Goal: Task Accomplishment & Management: Manage account settings

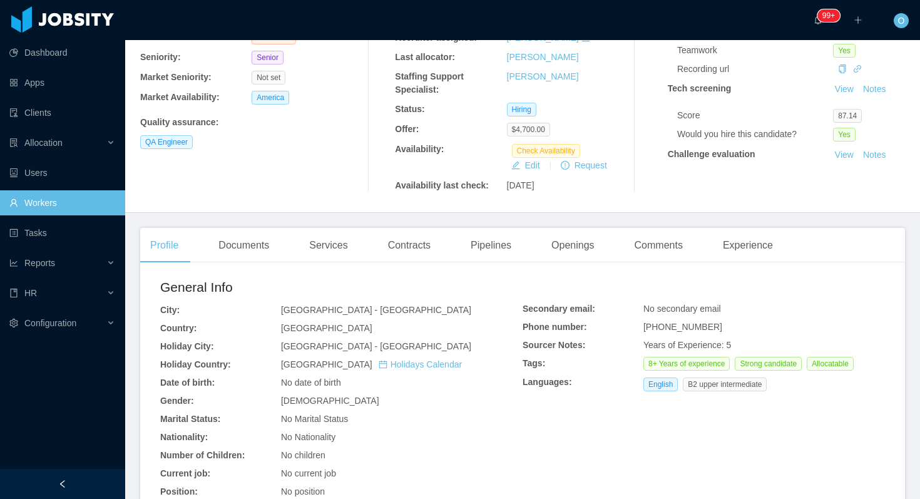
scroll to position [195, 0]
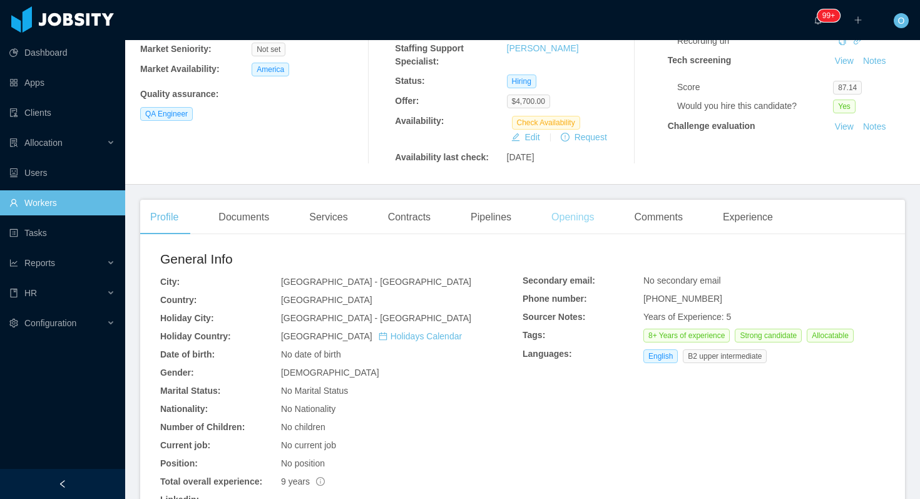
click at [563, 217] on div "Openings" at bounding box center [572, 217] width 63 height 35
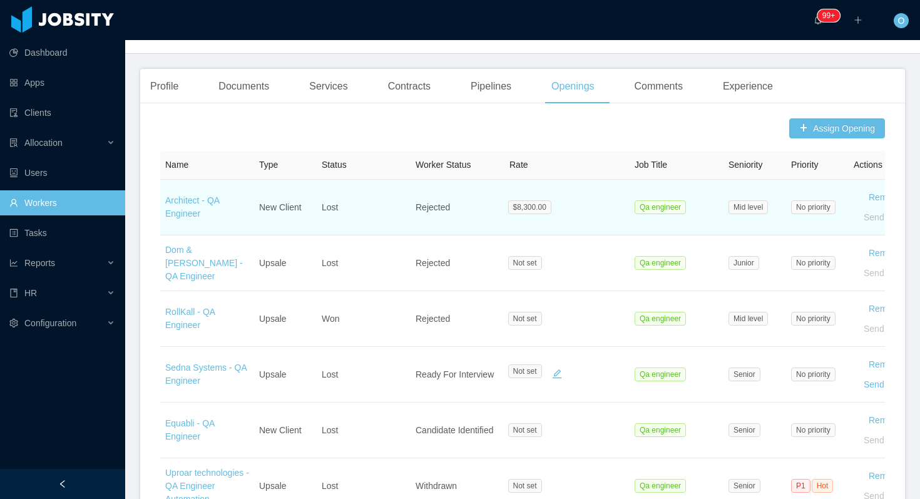
scroll to position [780, 0]
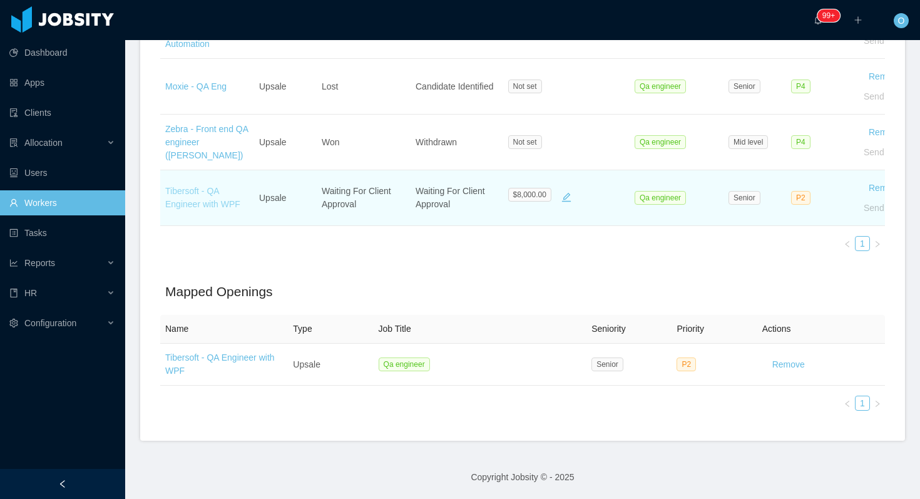
click at [205, 205] on link "Tibersoft - QA Engineer with WPF" at bounding box center [202, 197] width 75 height 23
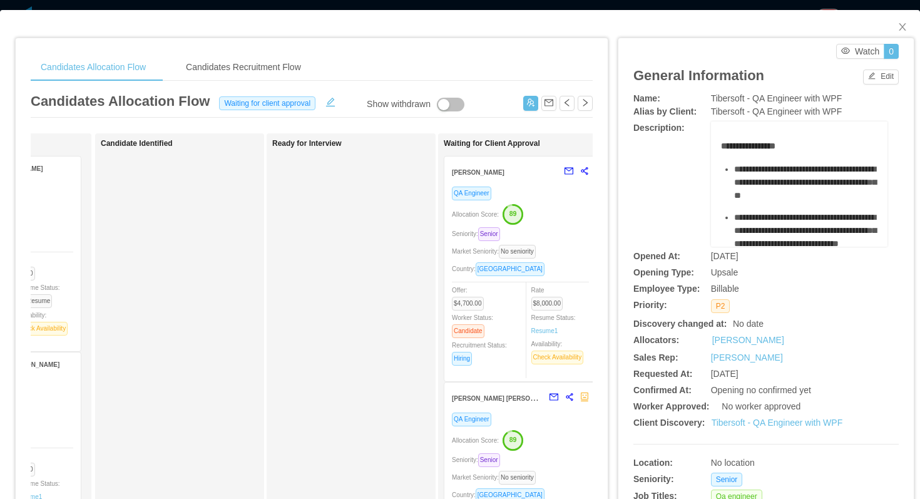
scroll to position [0, 182]
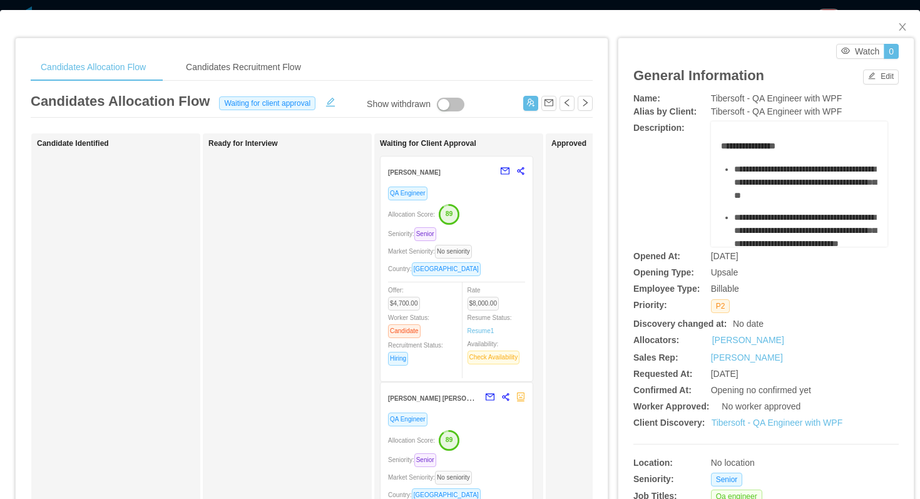
click at [505, 221] on div "Allocation Score: 89" at bounding box center [456, 213] width 137 height 20
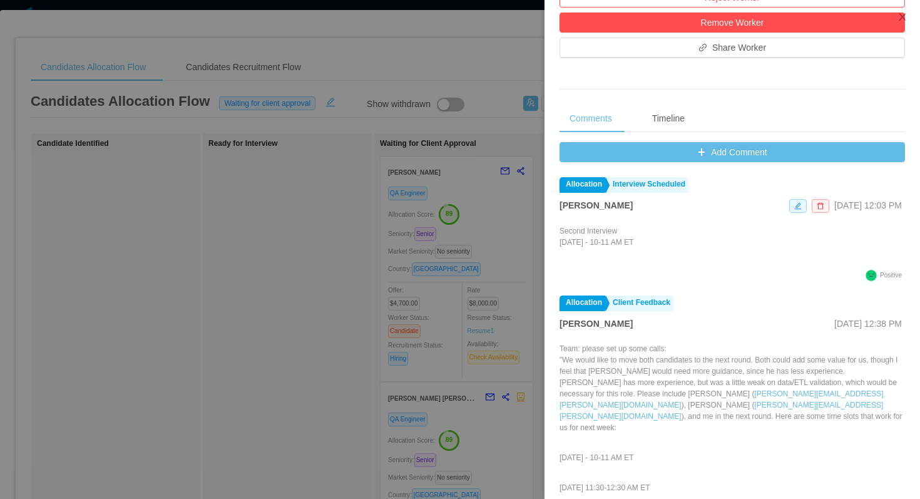
scroll to position [481, 0]
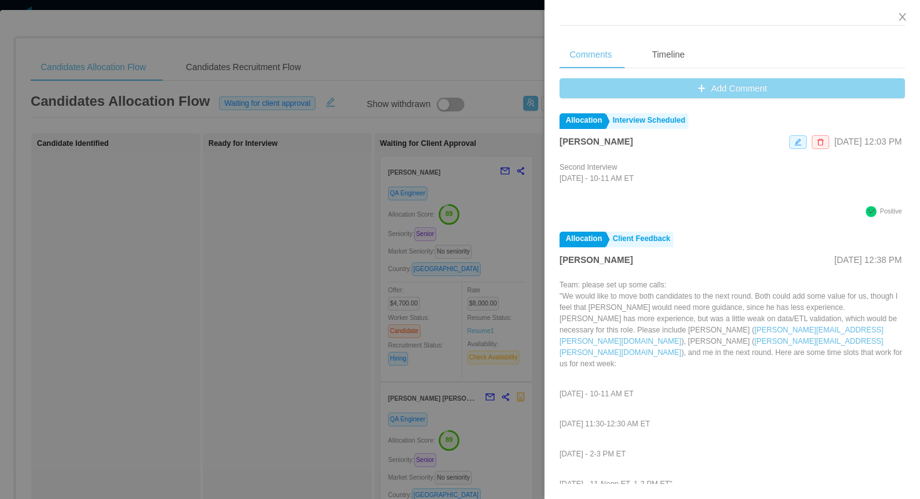
click at [618, 93] on button "Add Comment" at bounding box center [731, 88] width 345 height 20
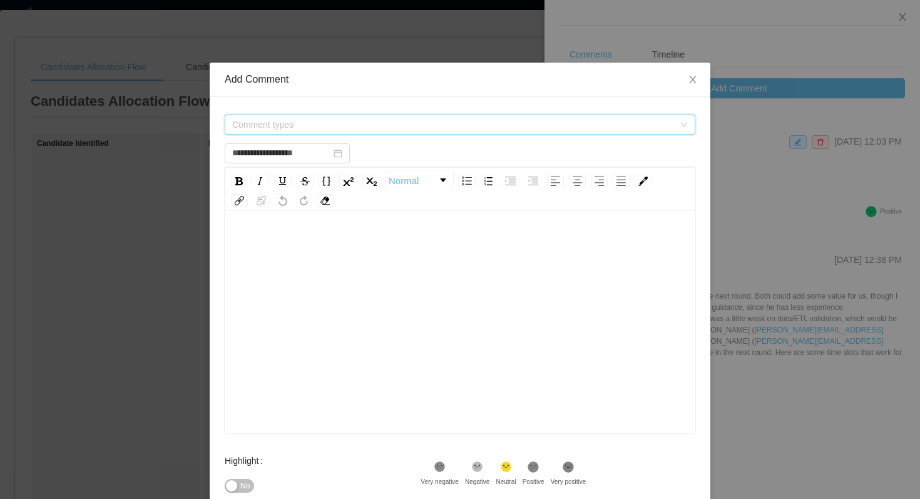
click at [426, 120] on span "Comment types" at bounding box center [453, 124] width 442 height 13
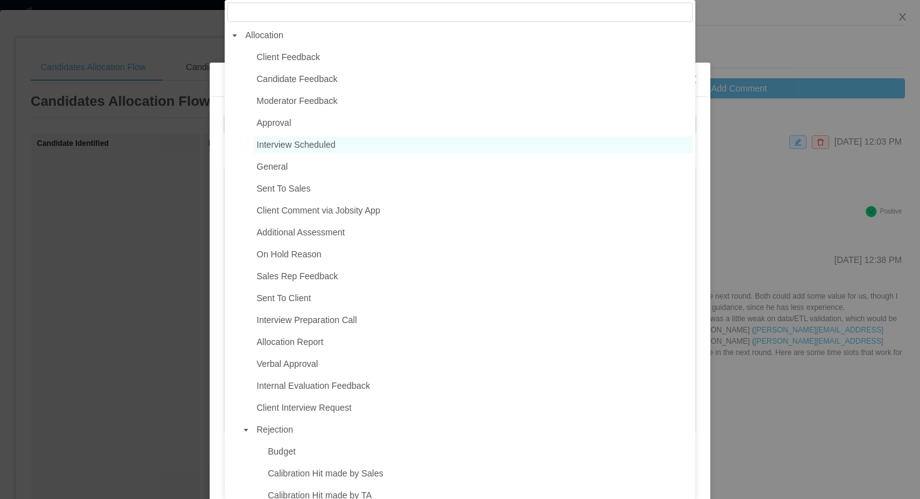
click at [363, 145] on span "Interview Scheduled" at bounding box center [472, 144] width 439 height 17
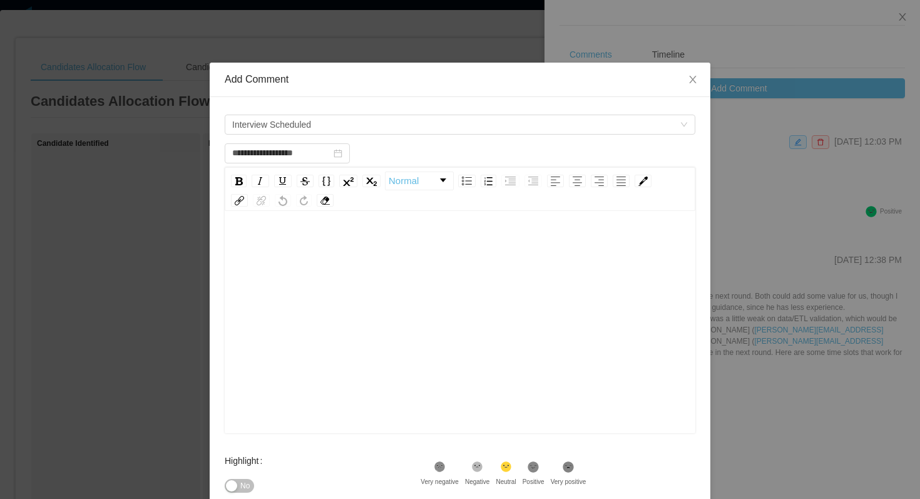
click at [339, 263] on div "rdw-editor" at bounding box center [460, 341] width 451 height 219
click at [396, 126] on span "Interview Scheduled" at bounding box center [455, 124] width 447 height 19
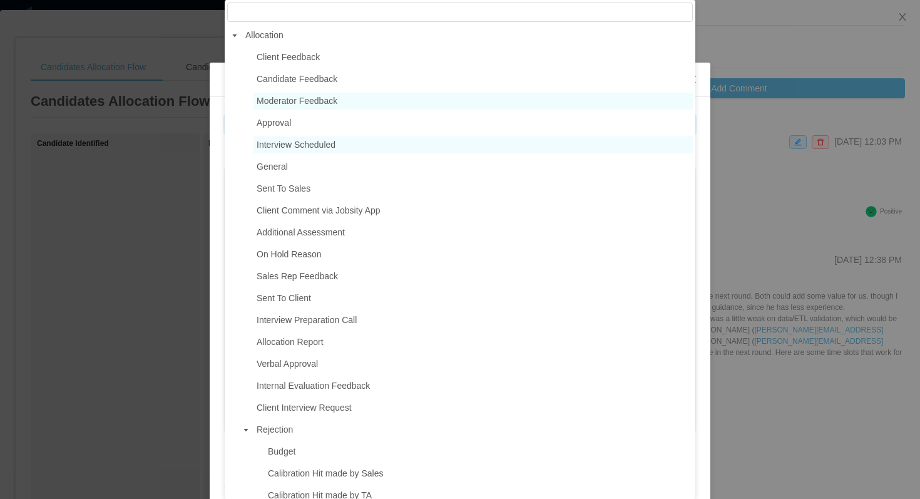
click at [357, 105] on span "Moderator Feedback" at bounding box center [472, 101] width 439 height 17
type input "**********"
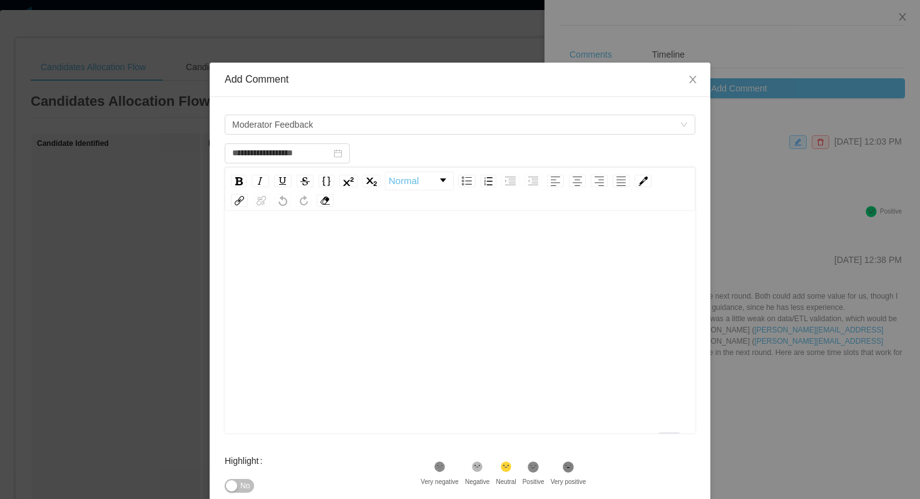
click at [334, 247] on div "To enrich screen reader interactions, please activate Accessibility in Grammarl…" at bounding box center [460, 244] width 451 height 25
click at [539, 472] on icon ".st1{fill:#232323}" at bounding box center [533, 467] width 13 height 13
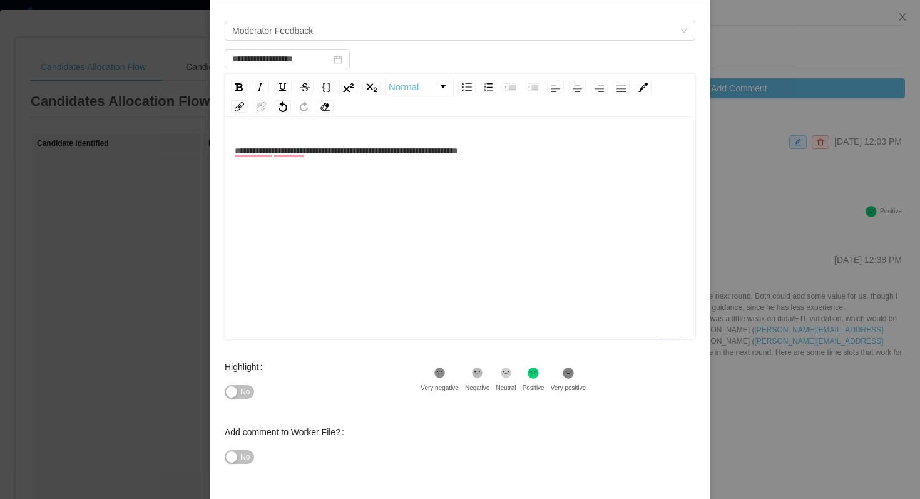
scroll to position [143, 0]
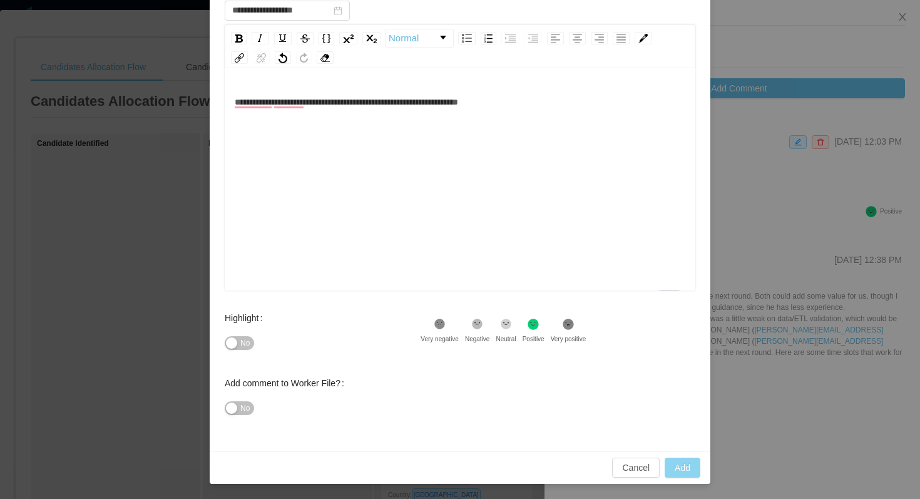
click at [684, 469] on button "Add" at bounding box center [683, 467] width 36 height 20
type input "**********"
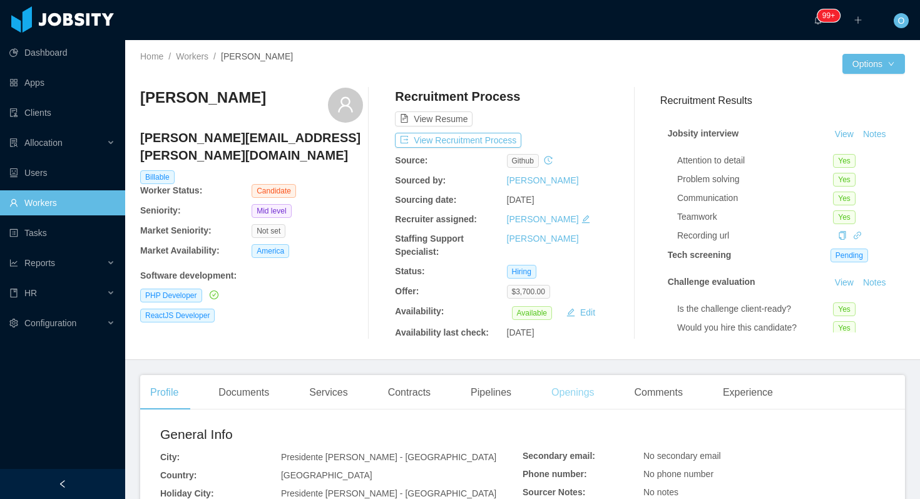
click at [578, 397] on div "Openings" at bounding box center [572, 392] width 63 height 35
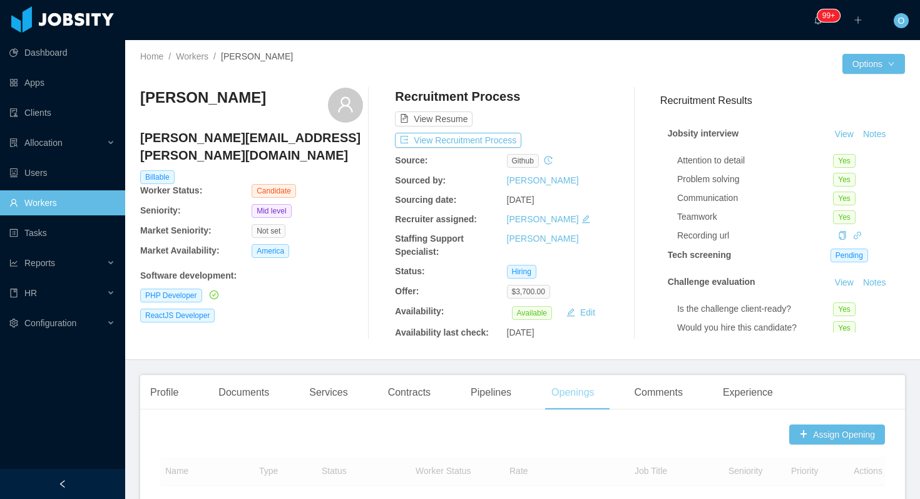
scroll to position [329, 0]
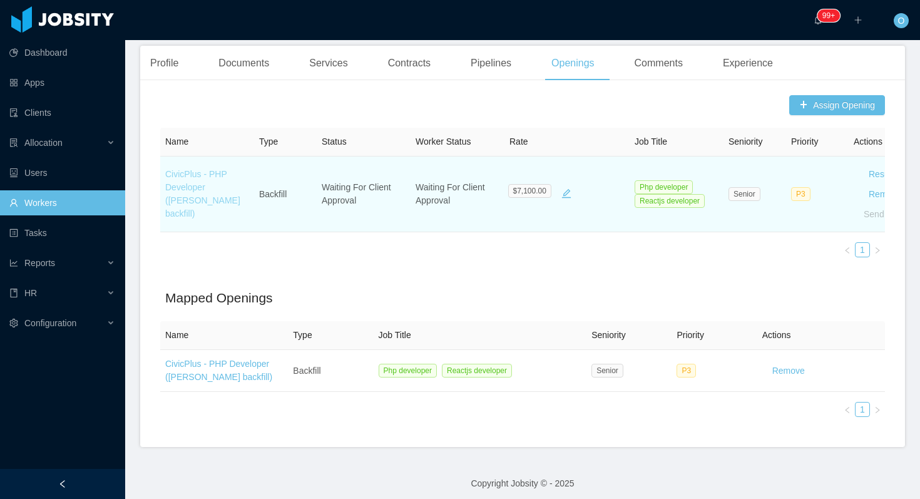
click at [228, 194] on link "CivicPlus - PHP Developer (Jorgen Ordonez's backfill)" at bounding box center [202, 193] width 75 height 49
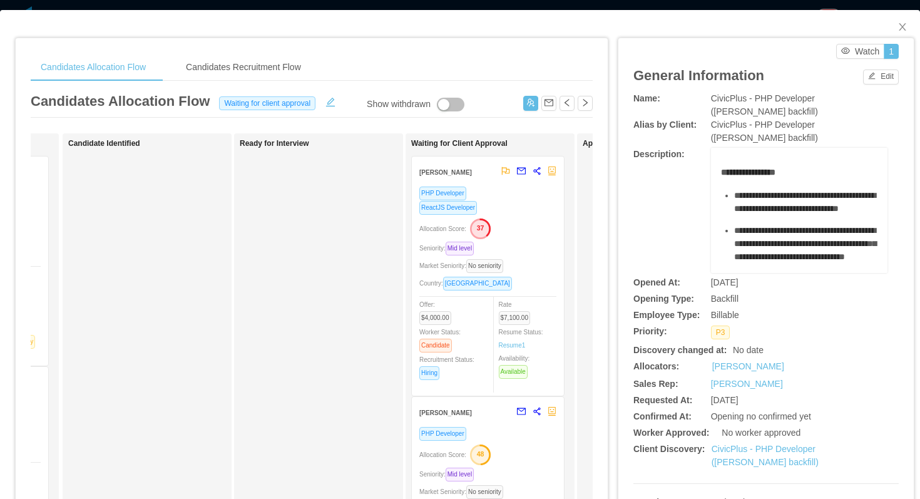
scroll to position [0, 187]
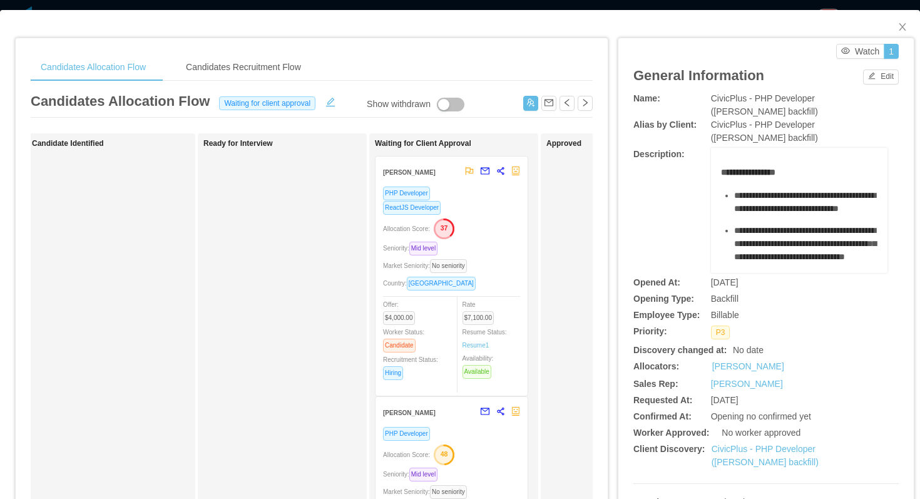
click at [490, 200] on div "ReactJS Developer" at bounding box center [451, 207] width 137 height 14
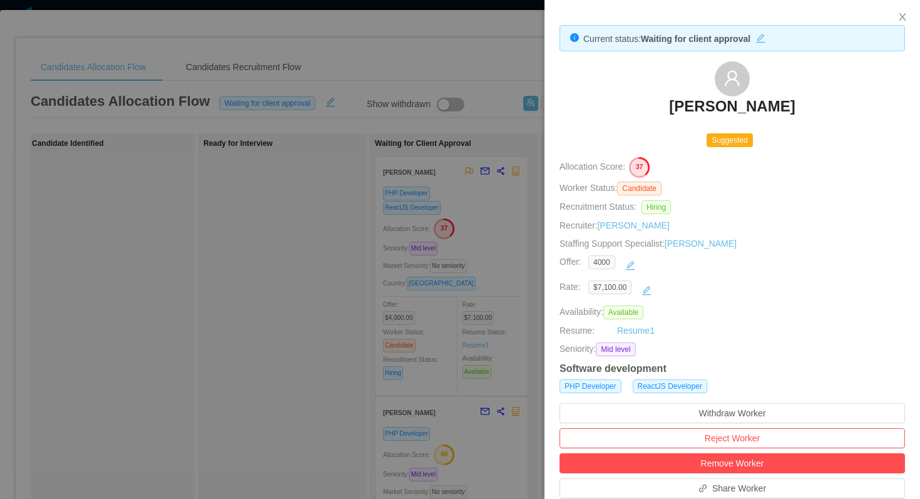
scroll to position [352, 0]
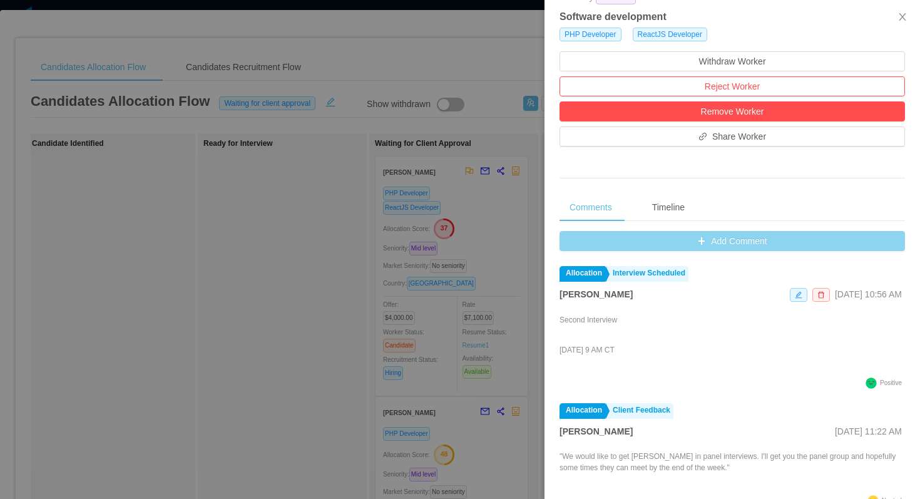
click at [568, 236] on button "Add Comment" at bounding box center [731, 241] width 345 height 20
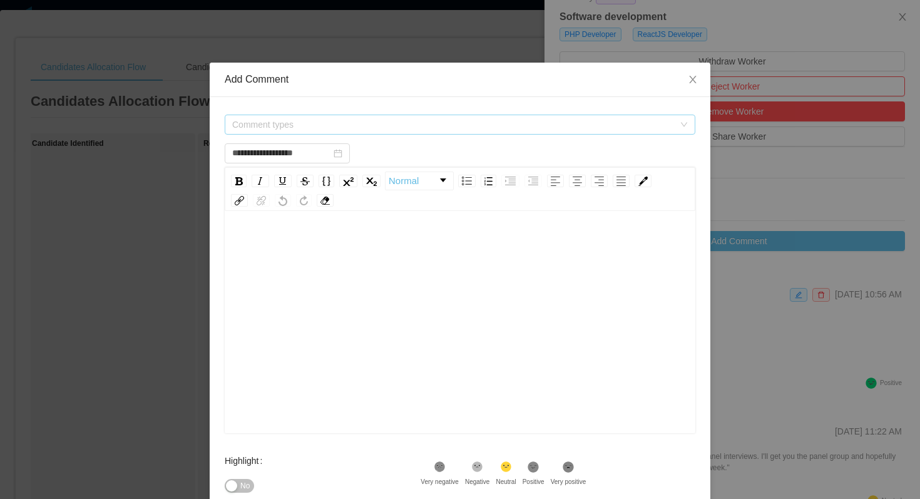
click at [486, 121] on span "Comment types" at bounding box center [453, 124] width 442 height 13
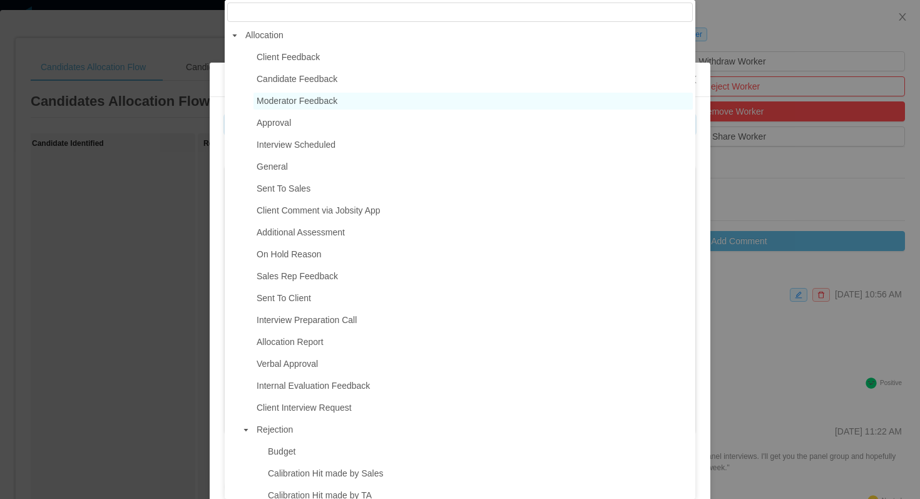
click at [322, 103] on span "Moderator Feedback" at bounding box center [297, 101] width 81 height 10
type input "**********"
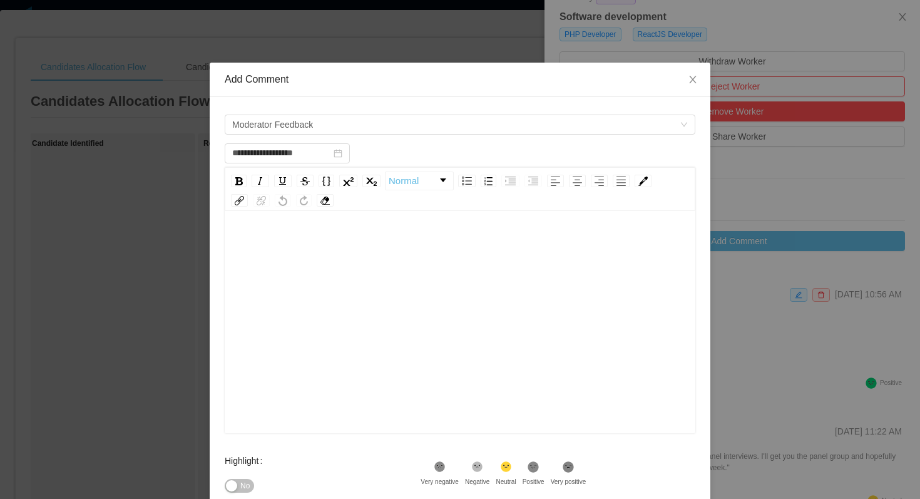
click at [342, 265] on div "rdw-editor" at bounding box center [460, 341] width 451 height 219
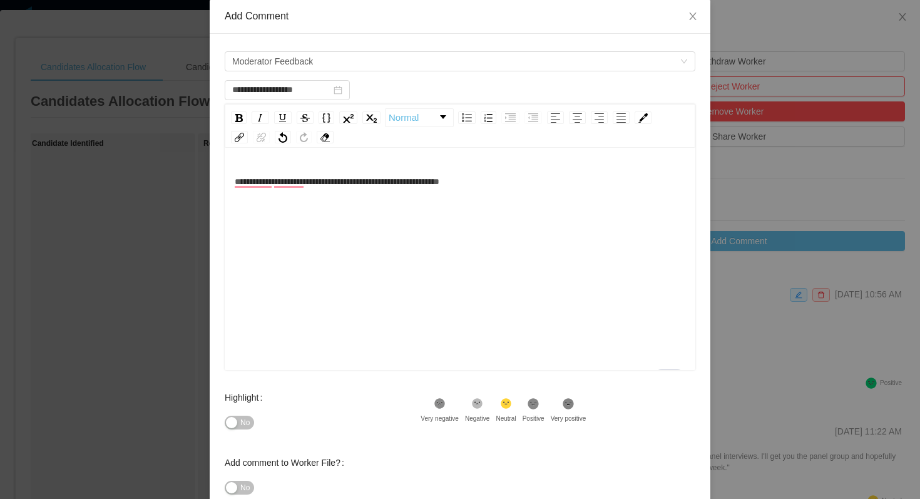
scroll to position [78, 0]
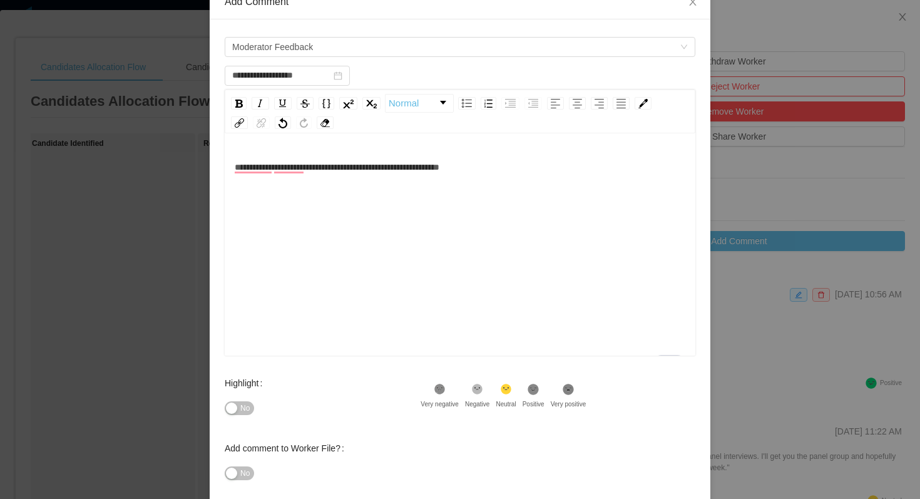
click at [539, 389] on icon at bounding box center [533, 389] width 11 height 11
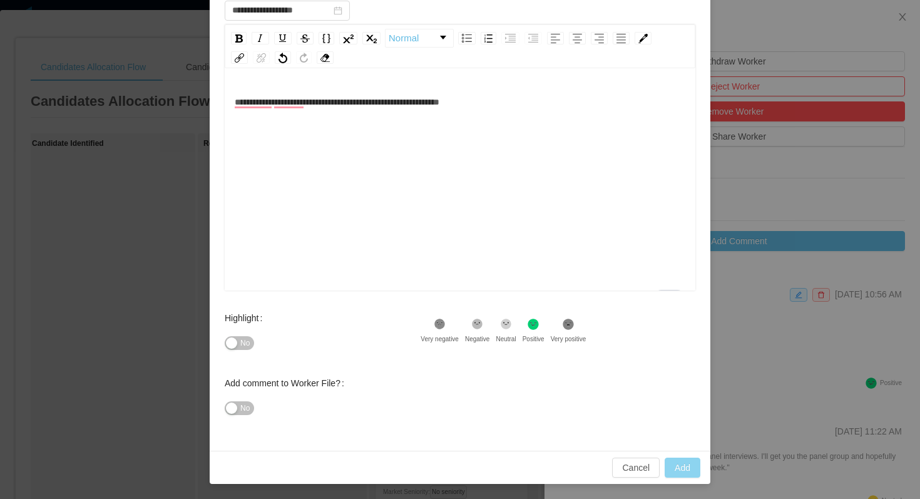
click at [692, 471] on button "Add" at bounding box center [683, 467] width 36 height 20
type input "**********"
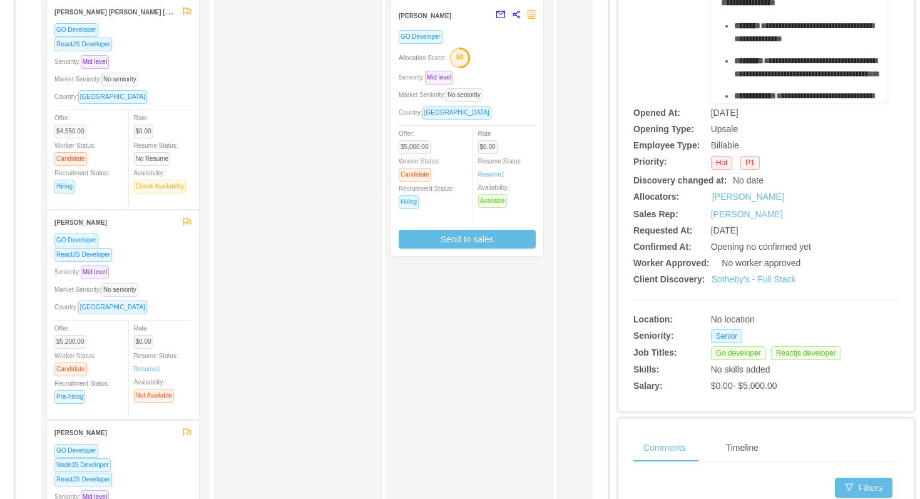
scroll to position [96, 0]
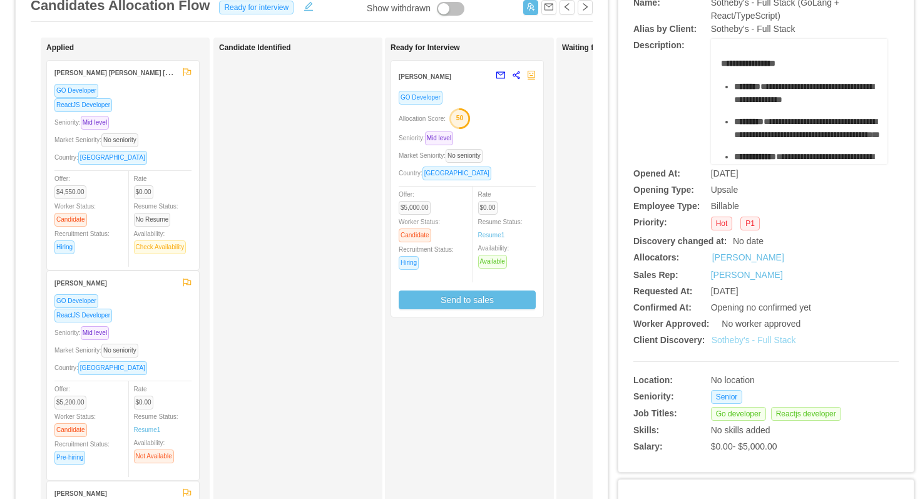
click at [772, 339] on link "Sotheby's - Full Stack" at bounding box center [754, 340] width 84 height 10
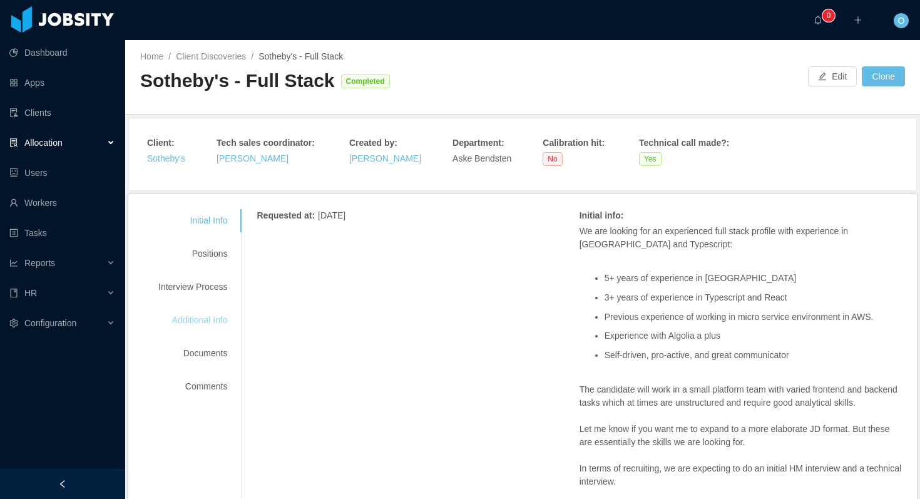
click at [178, 309] on div "Additional Info" at bounding box center [192, 320] width 99 height 23
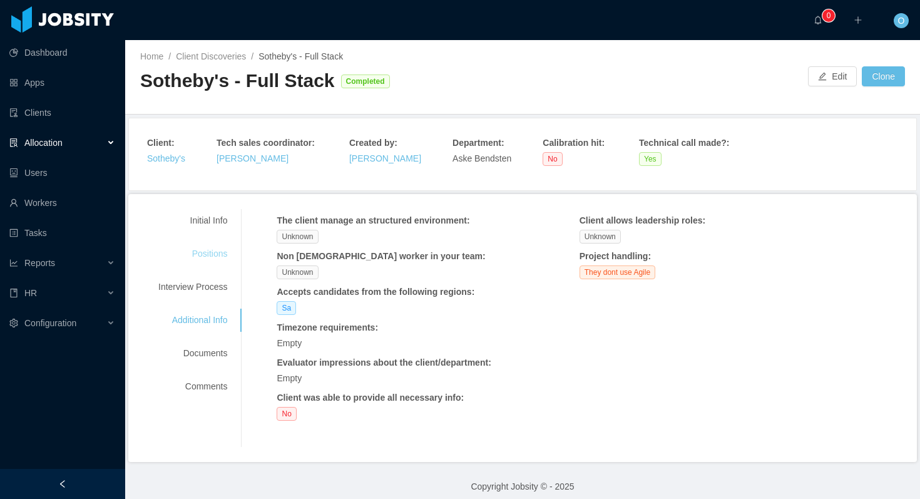
click at [190, 256] on div "Positions" at bounding box center [192, 253] width 99 height 23
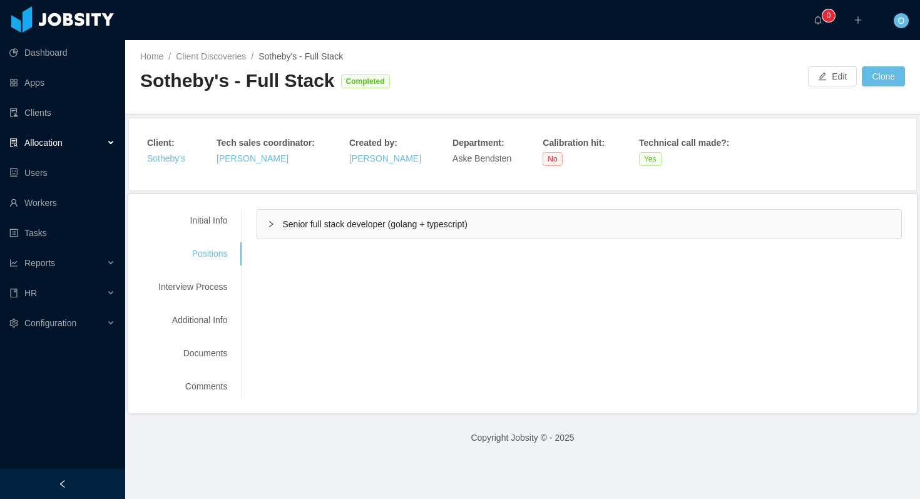
click at [282, 222] on div "Senior full stack developer (golang + typescript)" at bounding box center [579, 224] width 644 height 29
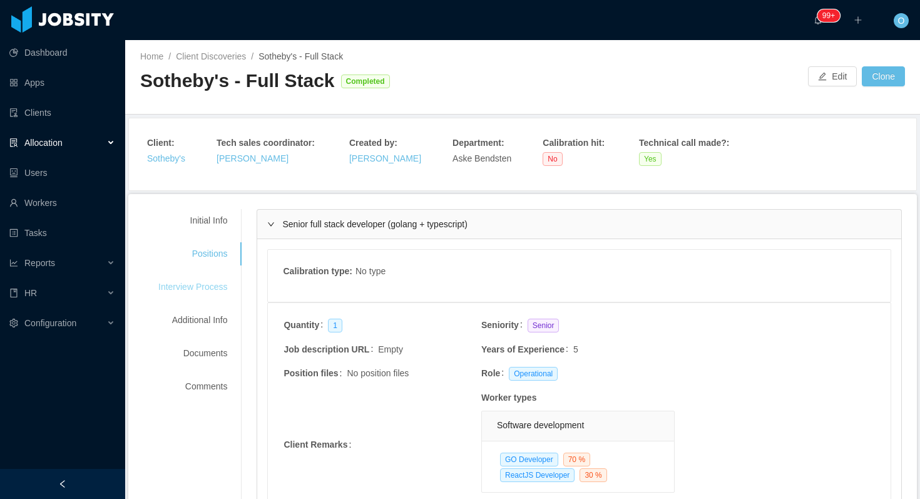
click at [209, 284] on div "Interview Process" at bounding box center [192, 286] width 99 height 23
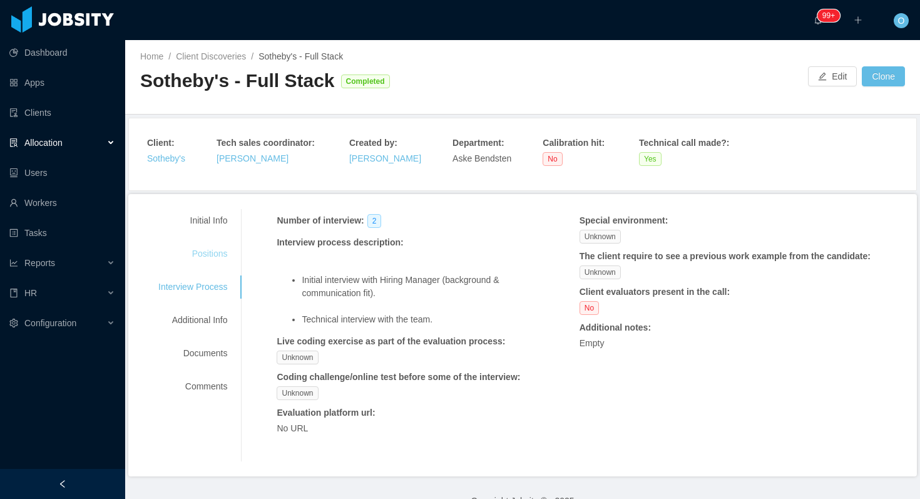
click at [216, 248] on div "Positions" at bounding box center [192, 253] width 99 height 23
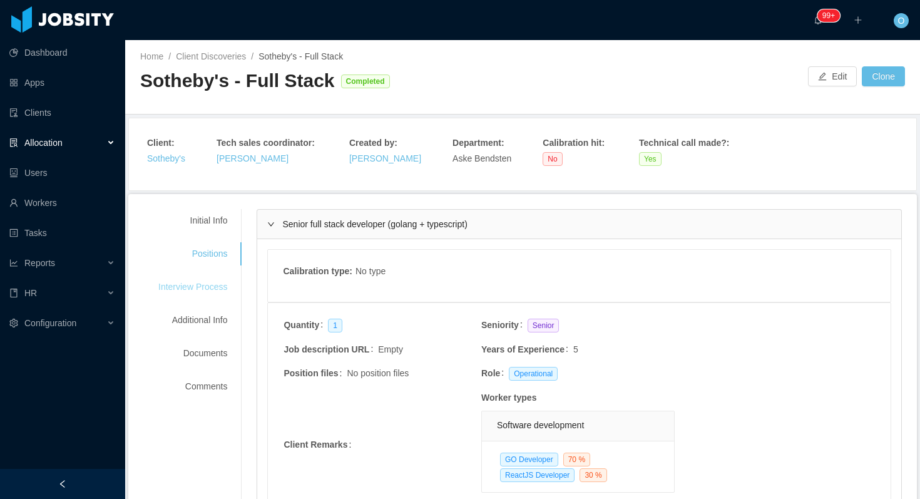
click at [197, 292] on div "Interview Process" at bounding box center [192, 286] width 99 height 23
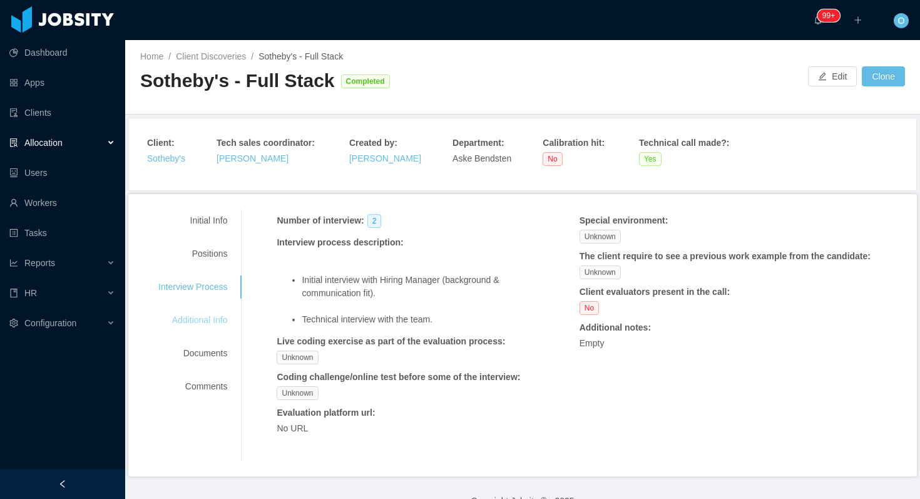
click at [214, 317] on div "Additional Info" at bounding box center [192, 320] width 99 height 23
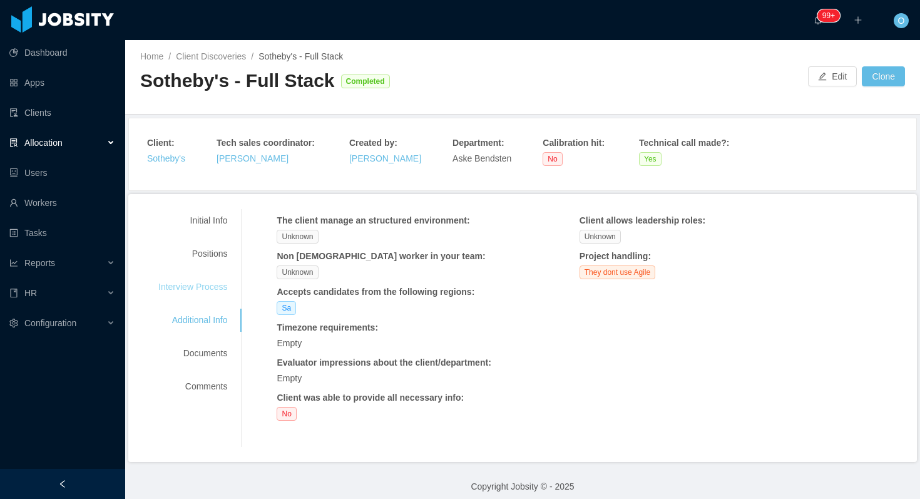
click at [209, 282] on div "Interview Process" at bounding box center [192, 286] width 99 height 23
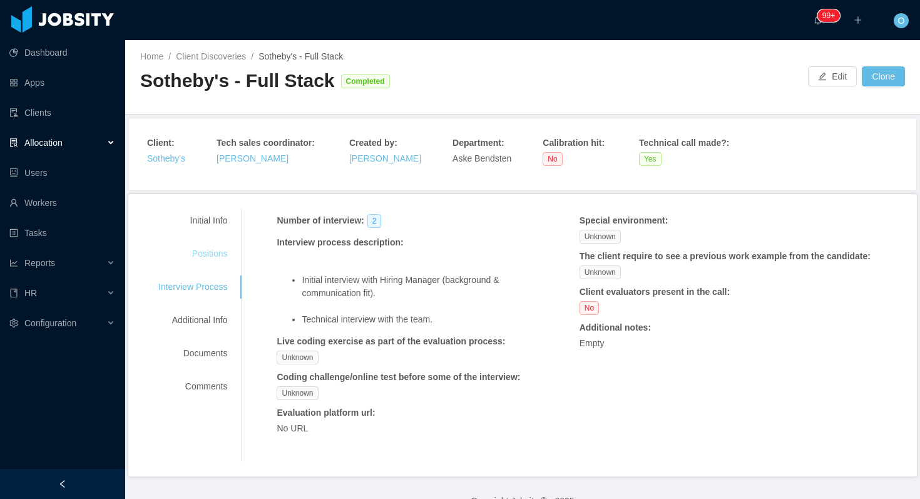
click at [206, 253] on div "Positions" at bounding box center [192, 253] width 99 height 23
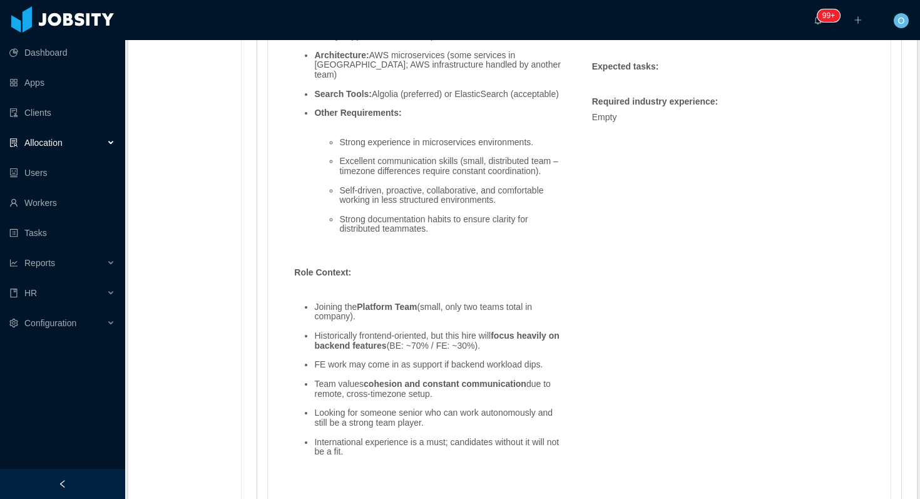
scroll to position [1168, 0]
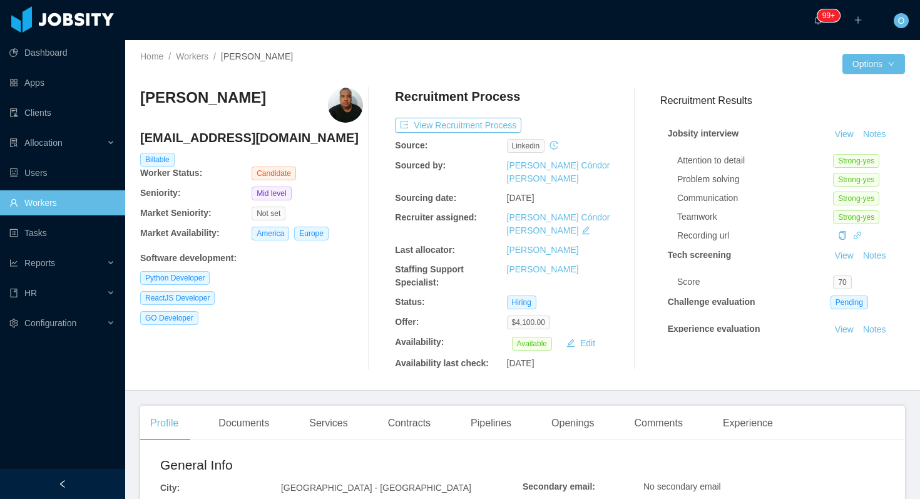
scroll to position [67, 0]
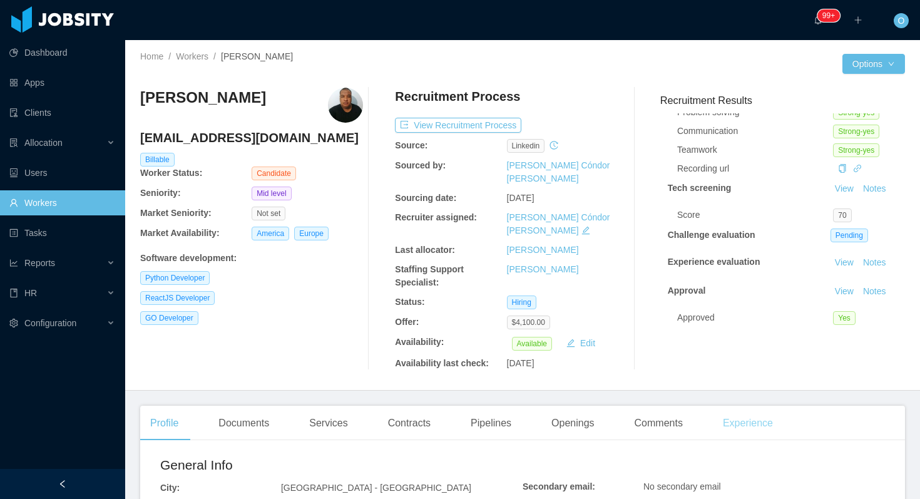
click at [777, 406] on div "Experience" at bounding box center [748, 423] width 70 height 35
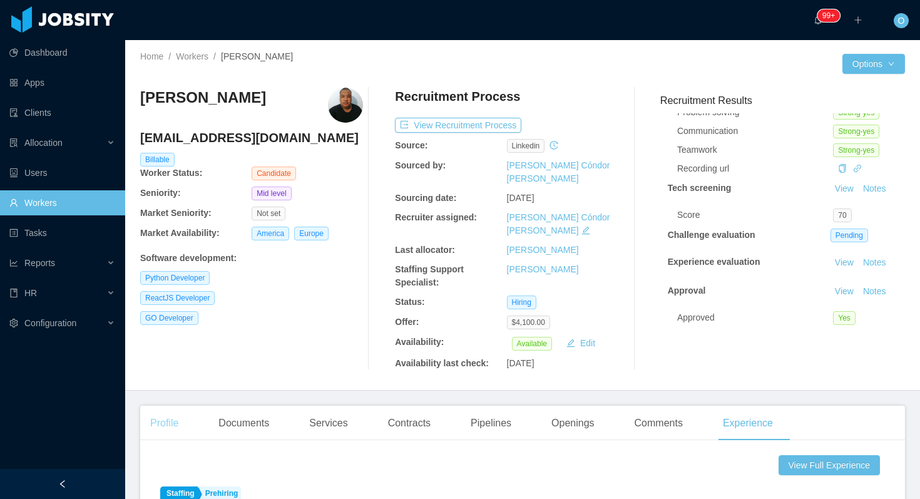
click at [163, 406] on div "Profile" at bounding box center [164, 423] width 48 height 35
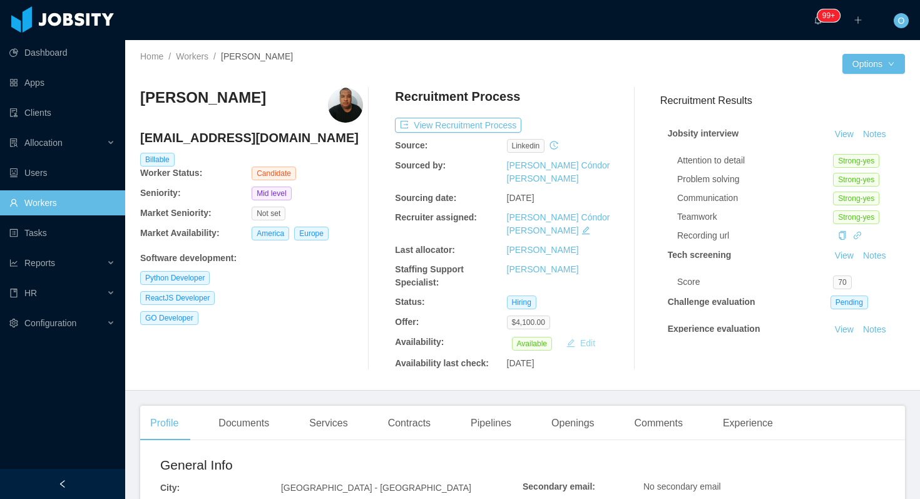
click at [586, 335] on button "Edit" at bounding box center [580, 342] width 39 height 15
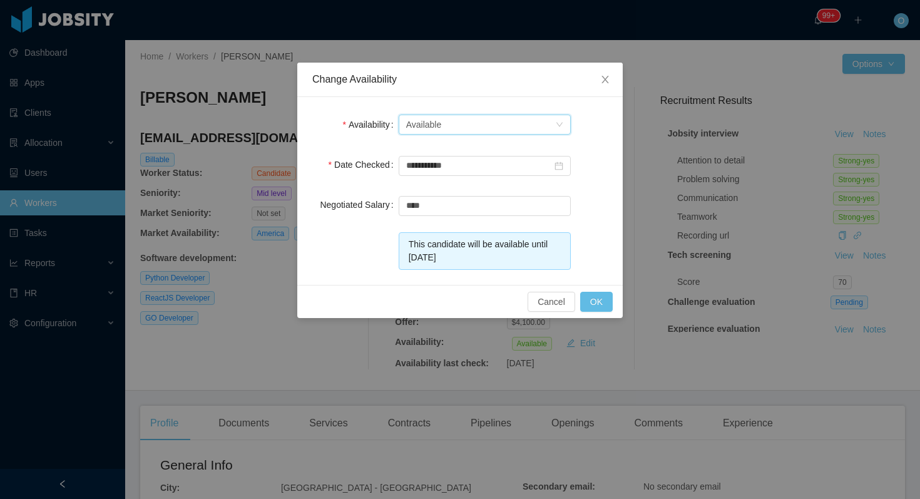
click at [530, 126] on div "Select one Available" at bounding box center [480, 124] width 149 height 19
click at [512, 173] on li "Not Available" at bounding box center [484, 170] width 172 height 20
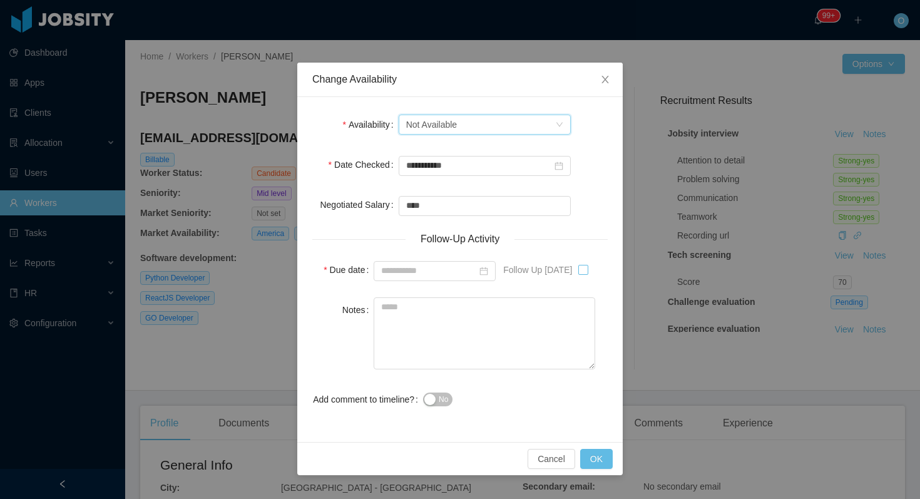
type input "**********"
click at [603, 459] on button "OK" at bounding box center [596, 459] width 33 height 20
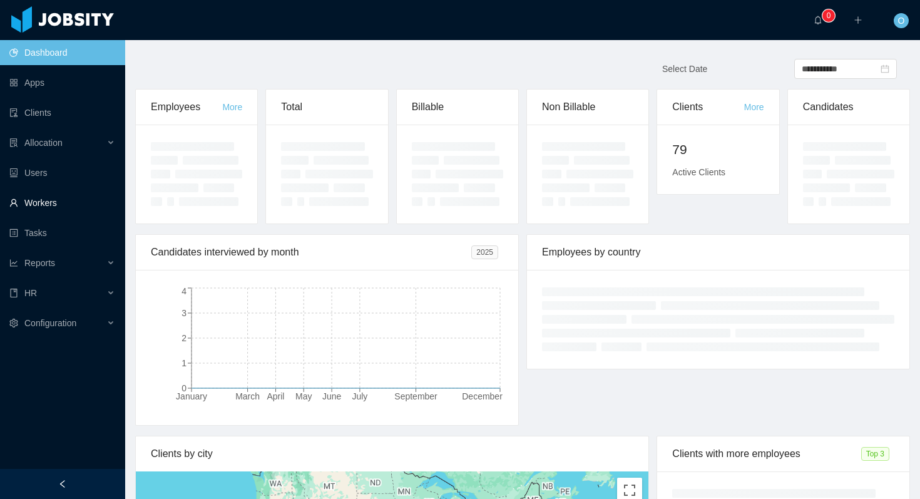
click at [60, 201] on link "Workers" at bounding box center [62, 202] width 106 height 25
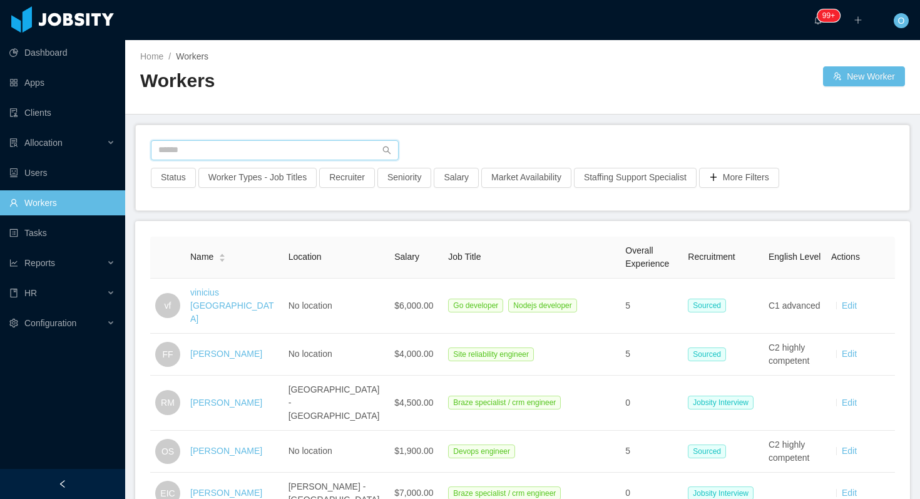
click at [248, 150] on input "text" at bounding box center [275, 150] width 248 height 20
paste input "**********"
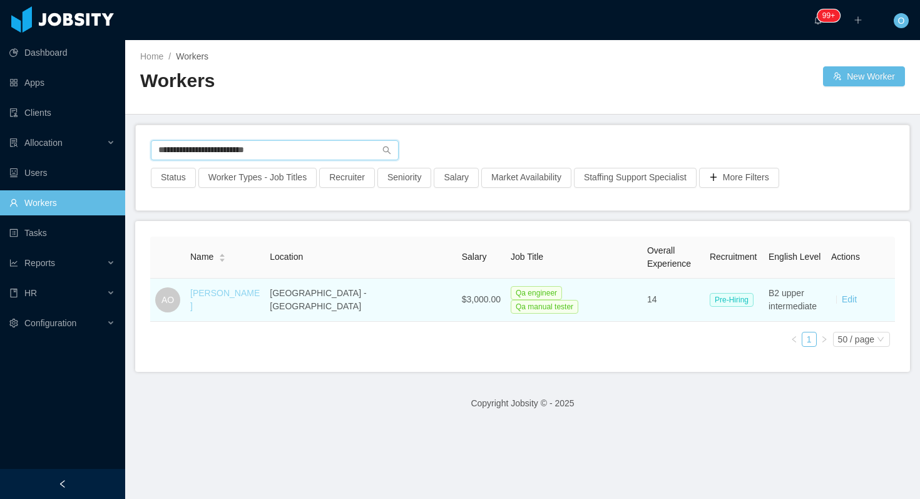
type input "**********"
click at [248, 299] on link "[PERSON_NAME]" at bounding box center [224, 299] width 69 height 23
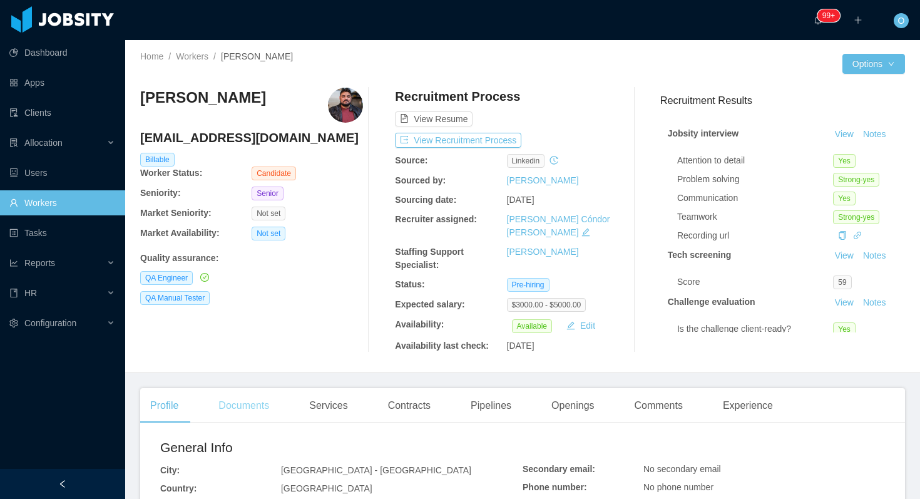
click at [240, 394] on div "Documents" at bounding box center [243, 405] width 71 height 35
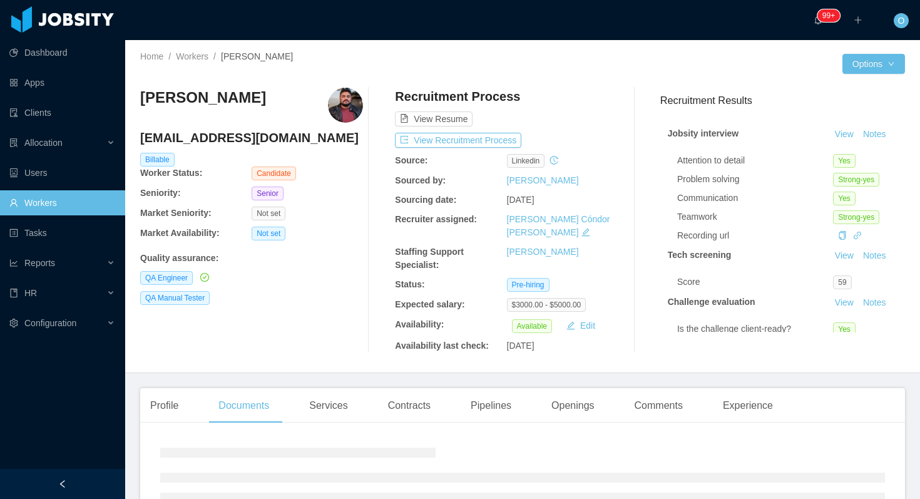
scroll to position [162, 0]
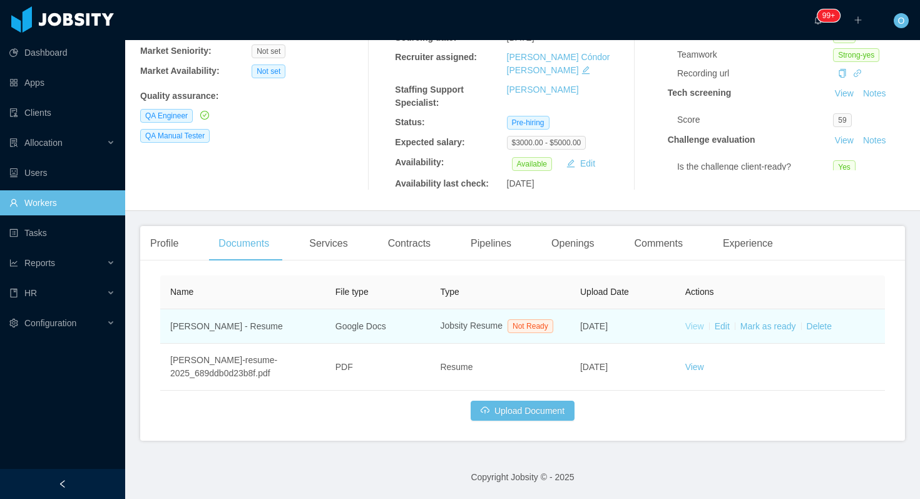
click at [696, 321] on link "View" at bounding box center [694, 326] width 19 height 10
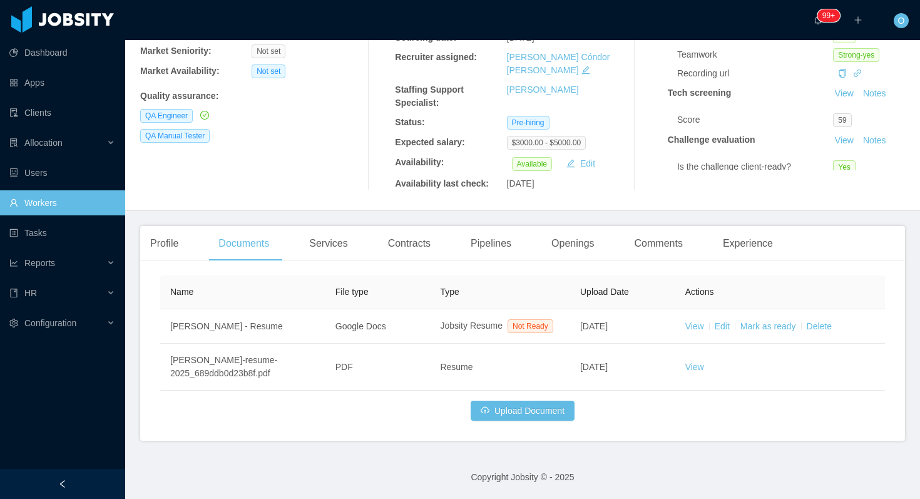
scroll to position [0, 0]
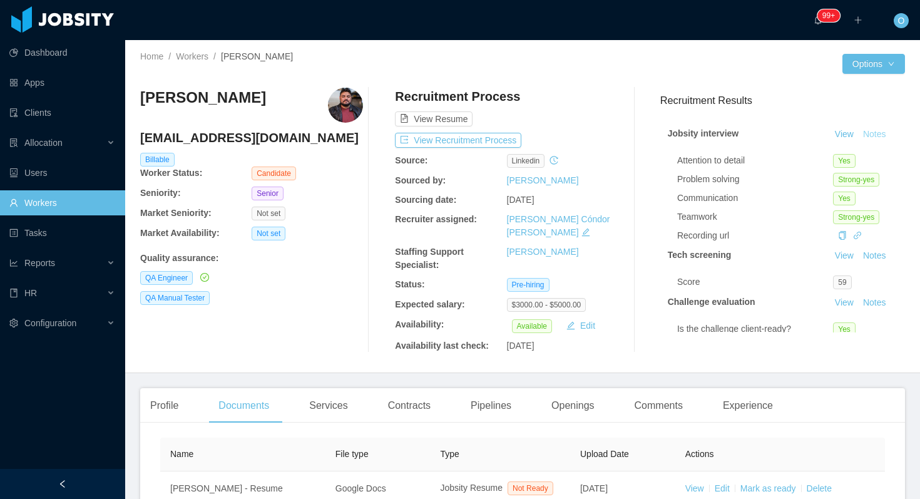
click at [876, 131] on button "Notes" at bounding box center [874, 134] width 33 height 15
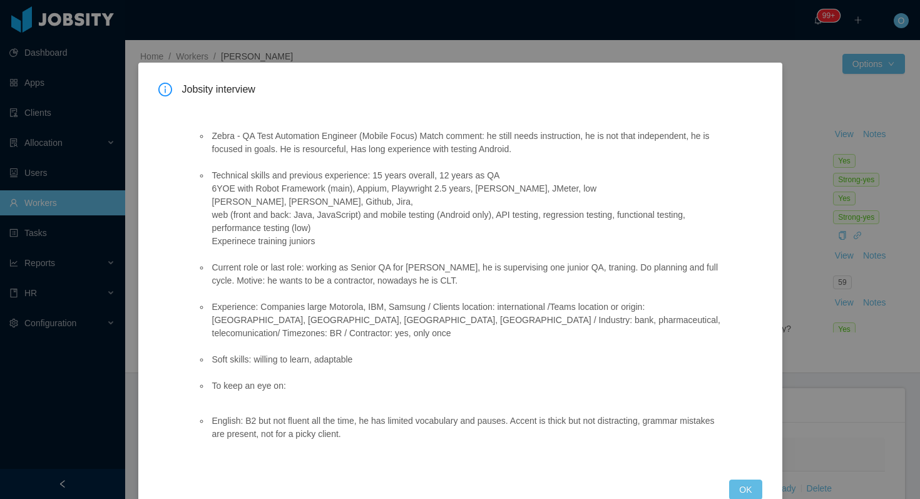
scroll to position [18, 0]
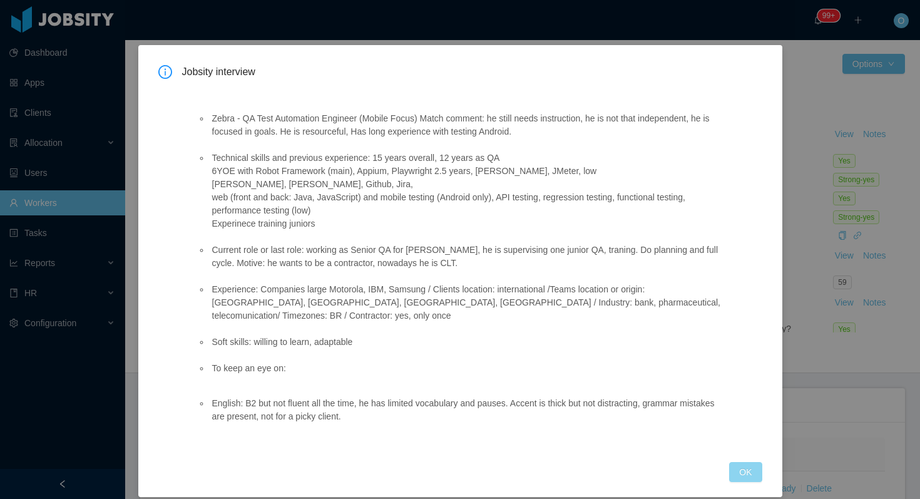
click at [750, 462] on button "OK" at bounding box center [745, 472] width 33 height 20
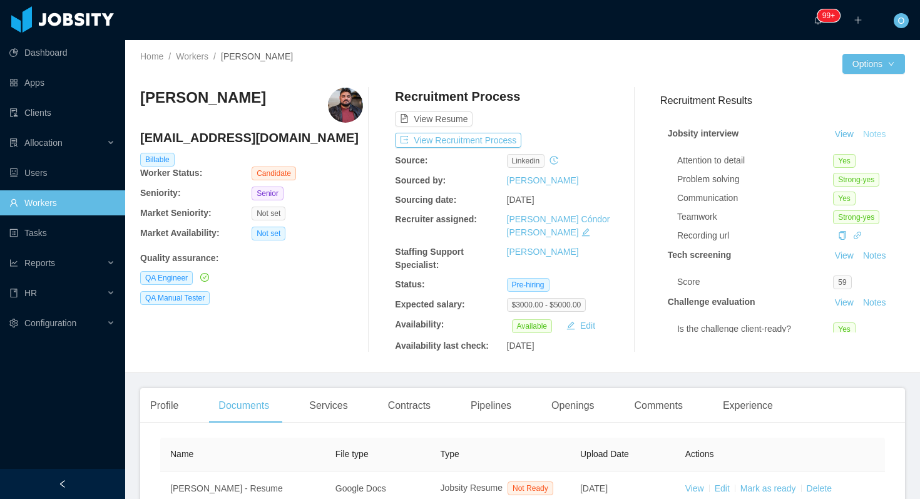
scroll to position [0, 0]
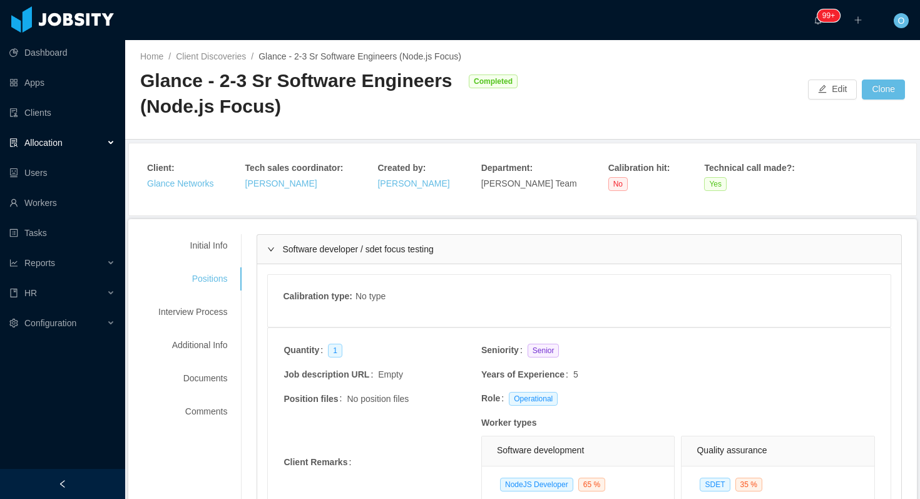
scroll to position [1431, 0]
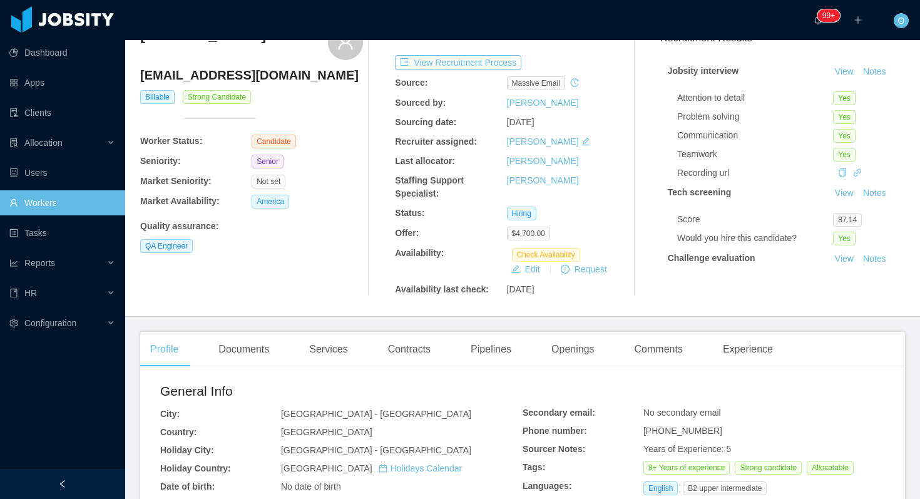
scroll to position [63, 0]
click at [584, 360] on div "Openings" at bounding box center [572, 348] width 63 height 35
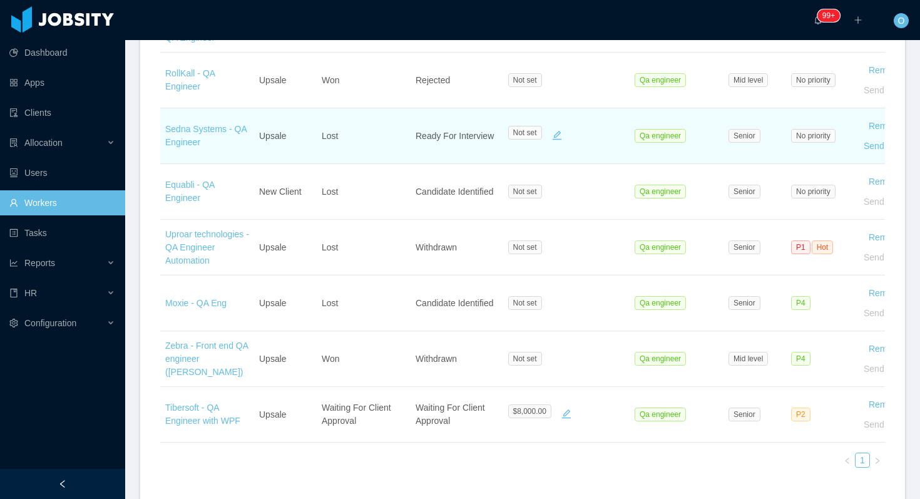
scroll to position [780, 0]
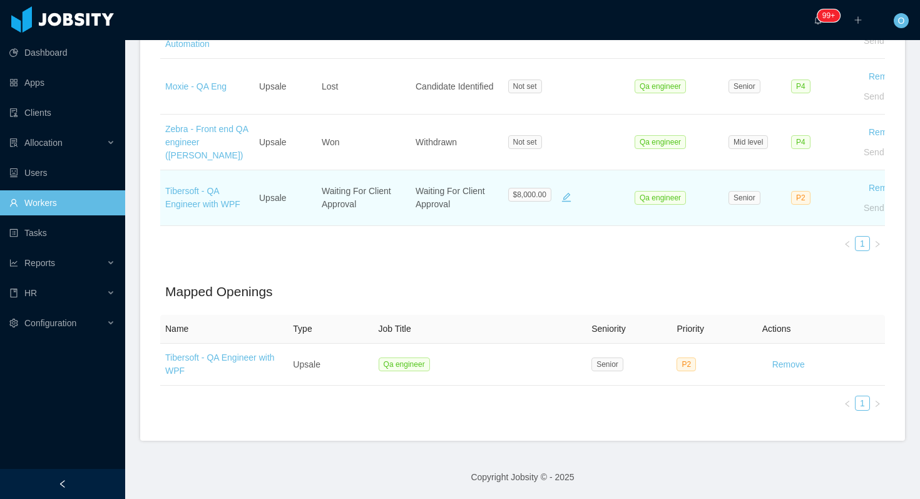
click at [208, 198] on td "Tibersoft - QA Engineer with WPF" at bounding box center [207, 198] width 94 height 56
click at [208, 202] on link "Tibersoft - QA Engineer with WPF" at bounding box center [202, 197] width 75 height 23
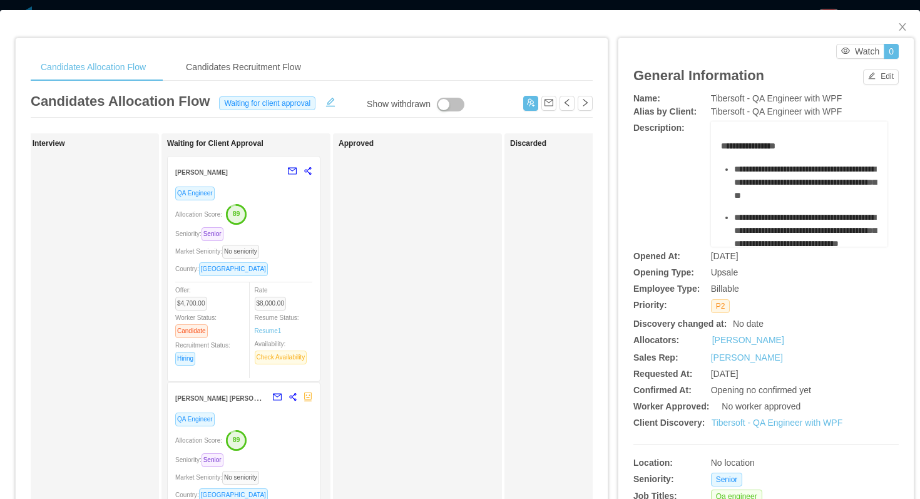
scroll to position [0, 449]
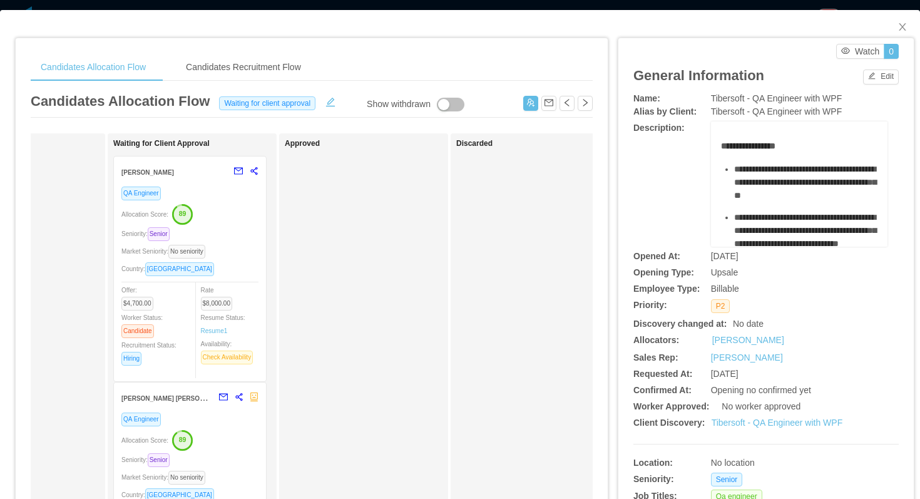
click at [245, 220] on div "Allocation Score: 89" at bounding box center [189, 213] width 137 height 20
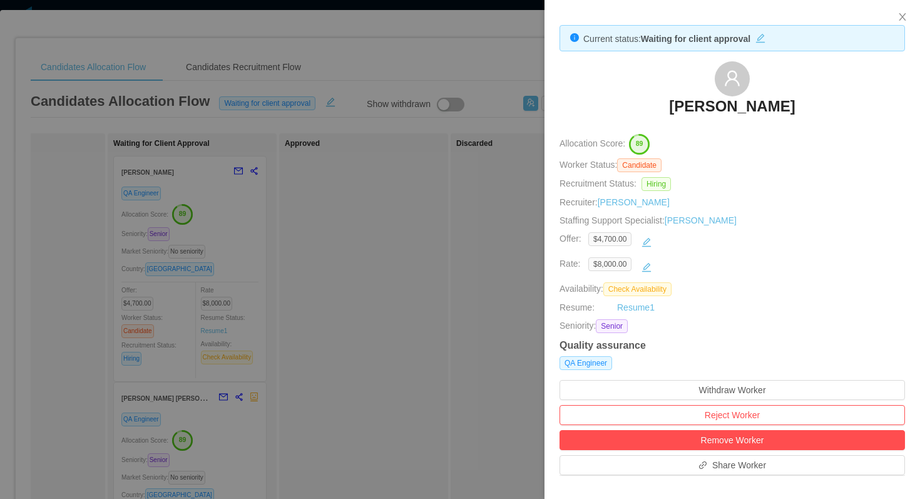
scroll to position [437, 0]
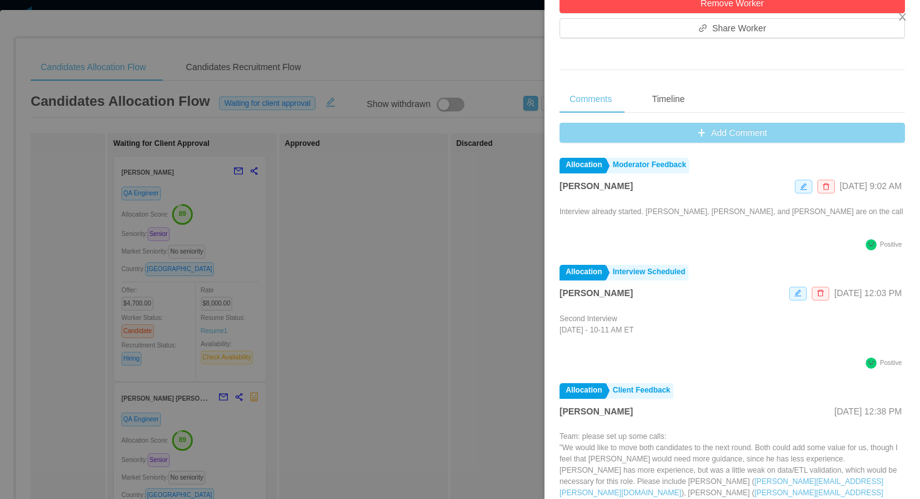
click at [585, 128] on button "Add Comment" at bounding box center [731, 133] width 345 height 20
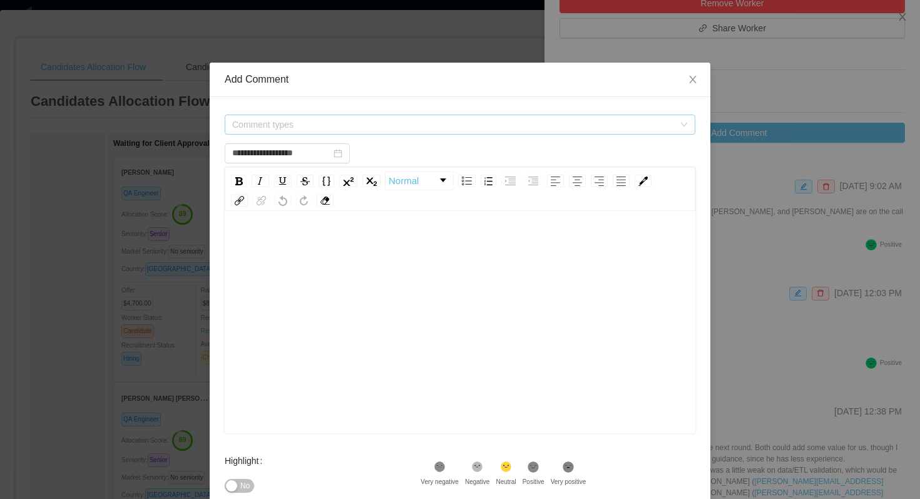
click at [419, 119] on span "Comment types" at bounding box center [453, 124] width 442 height 13
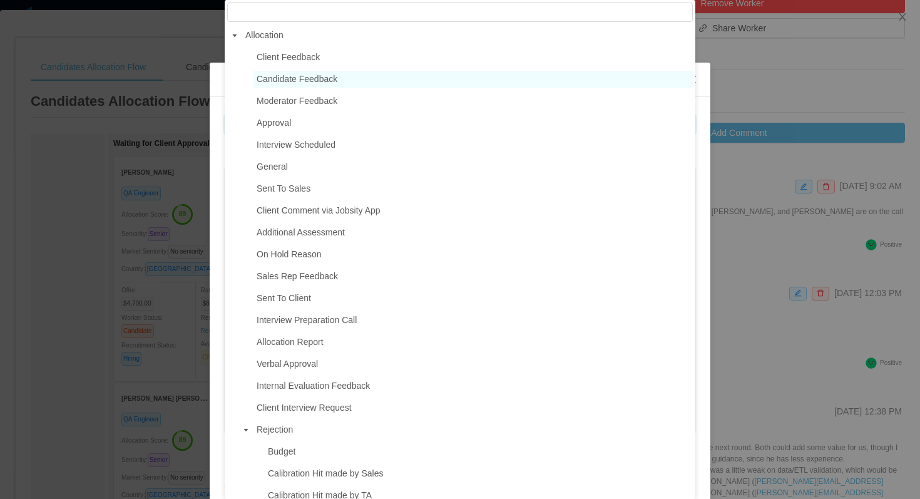
click at [320, 79] on span "Candidate Feedback" at bounding box center [297, 79] width 81 height 10
type input "**********"
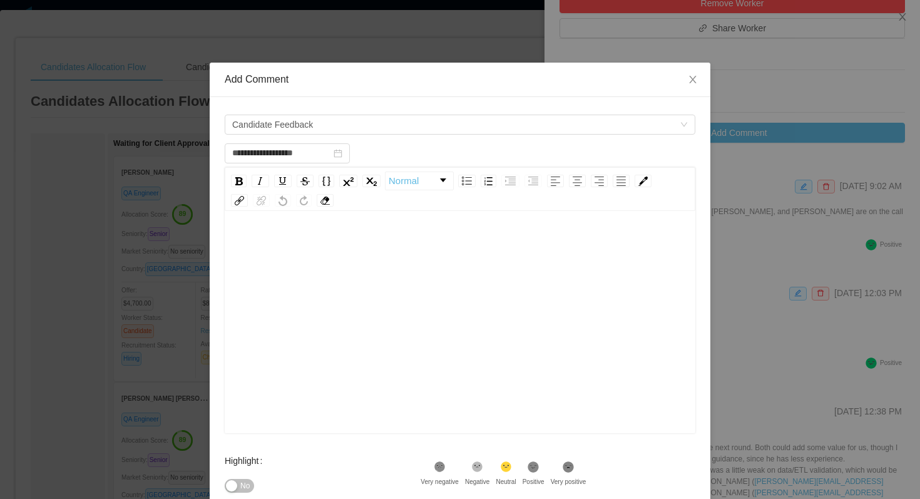
click at [320, 248] on div "rdw-editor" at bounding box center [460, 244] width 451 height 25
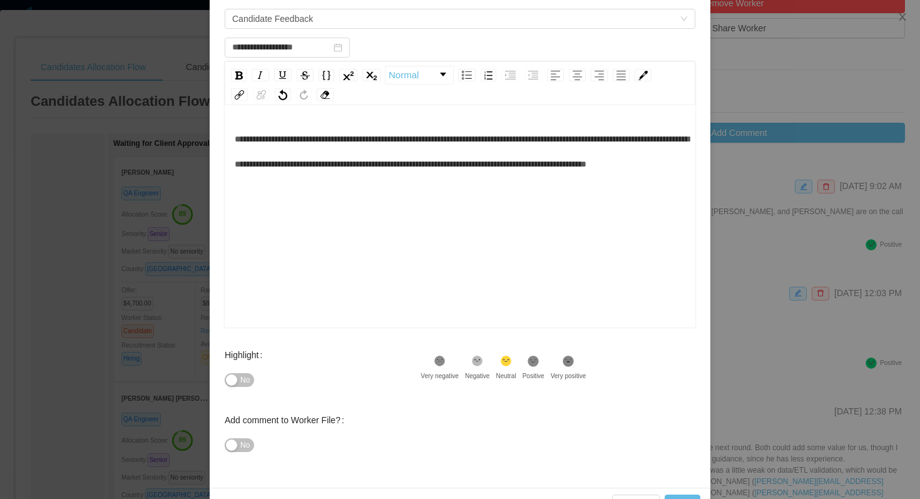
scroll to position [111, 0]
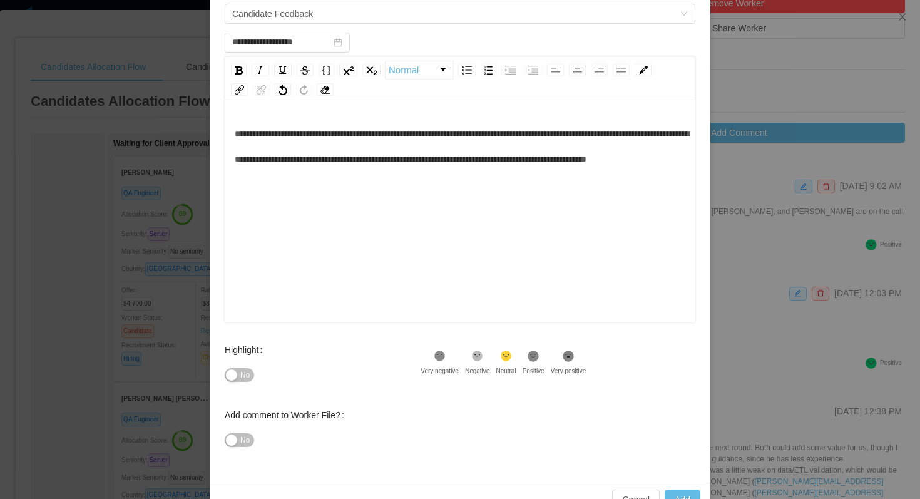
click at [539, 355] on icon at bounding box center [533, 355] width 11 height 11
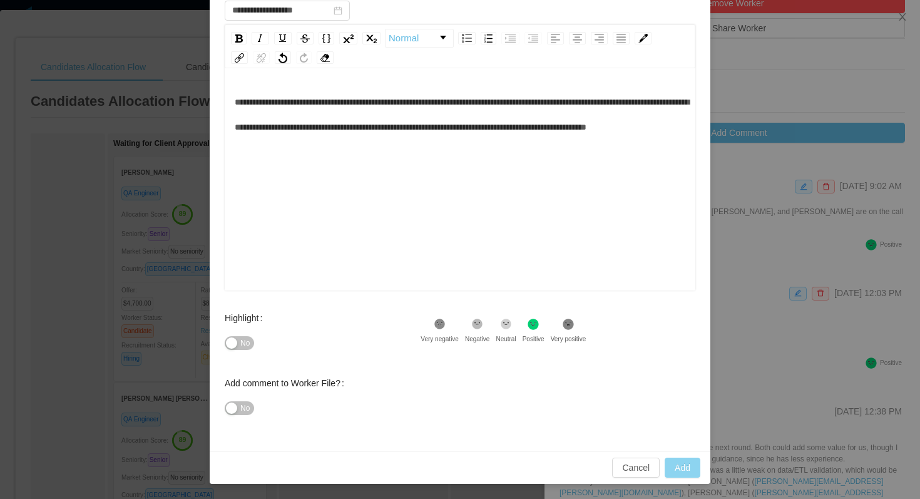
click at [672, 469] on button "Add" at bounding box center [683, 467] width 36 height 20
type input "**********"
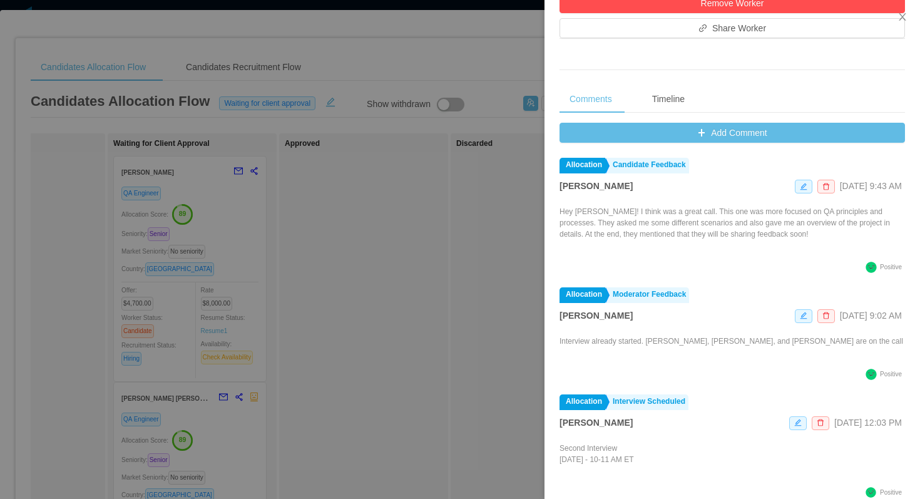
click at [346, 54] on div at bounding box center [460, 249] width 920 height 499
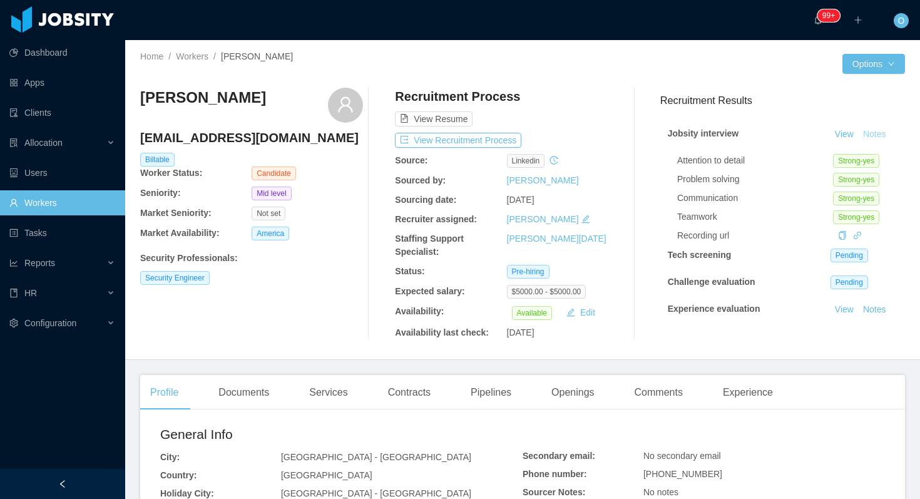
click at [872, 133] on button "Notes" at bounding box center [874, 134] width 33 height 15
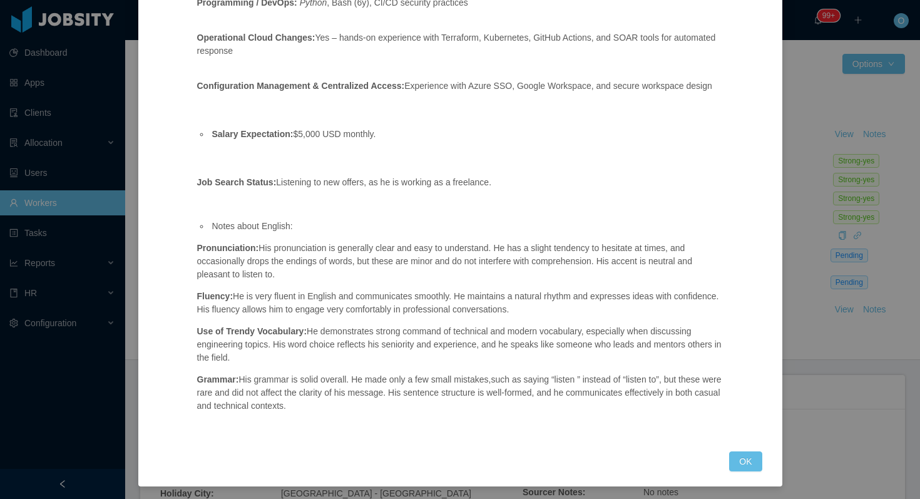
scroll to position [762, 0]
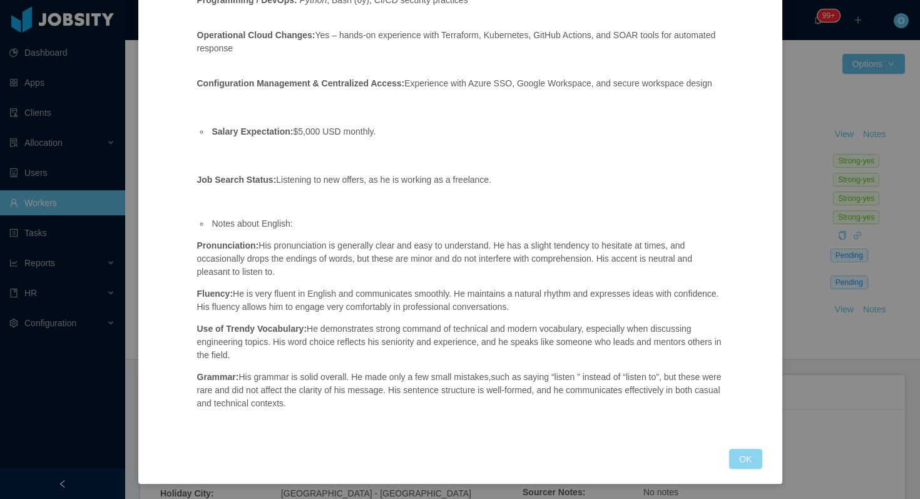
click at [743, 462] on button "OK" at bounding box center [745, 459] width 33 height 20
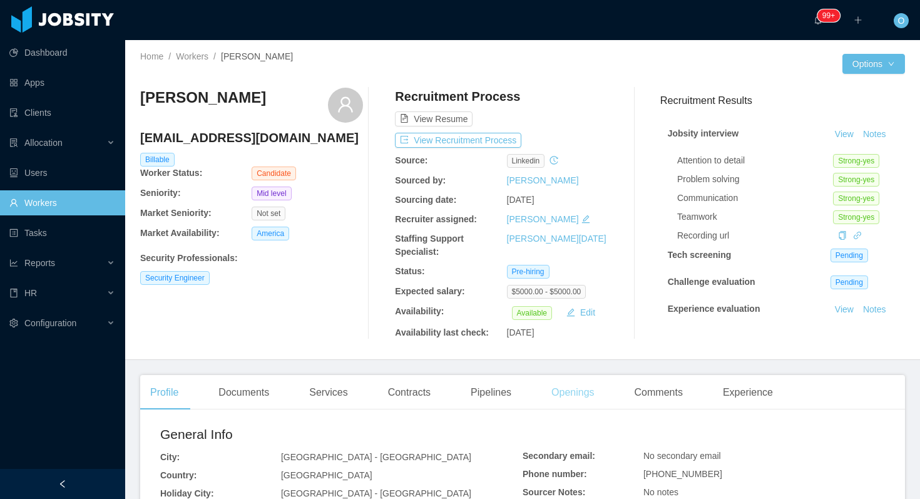
click at [571, 396] on div "Openings" at bounding box center [572, 392] width 63 height 35
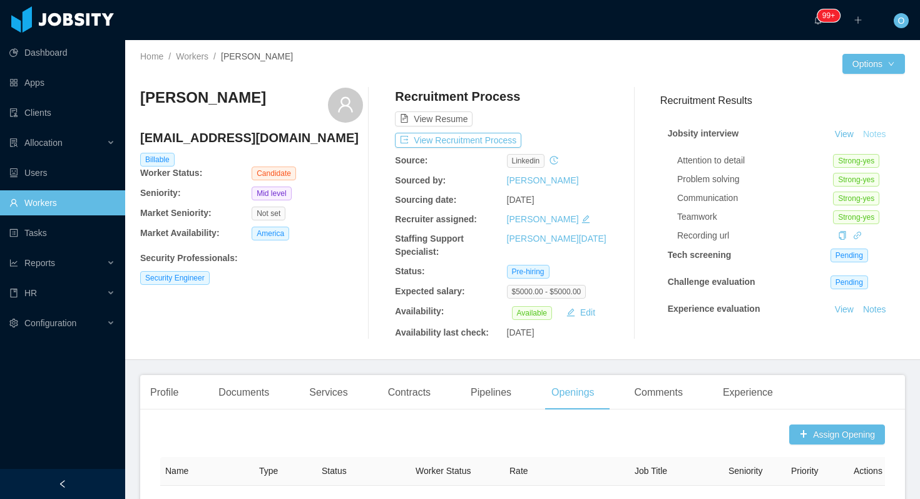
click at [881, 138] on button "Notes" at bounding box center [874, 134] width 33 height 15
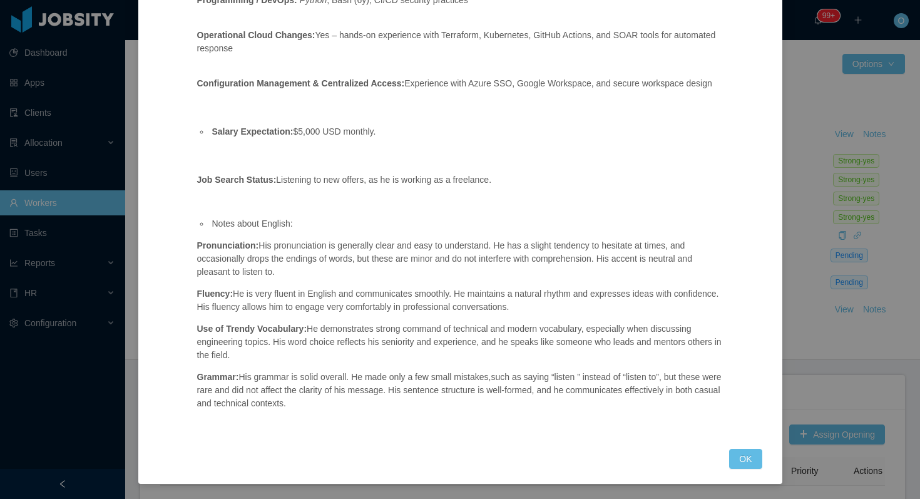
scroll to position [762, 0]
click at [758, 462] on button "OK" at bounding box center [745, 459] width 33 height 20
